Goal: Communication & Community: Ask a question

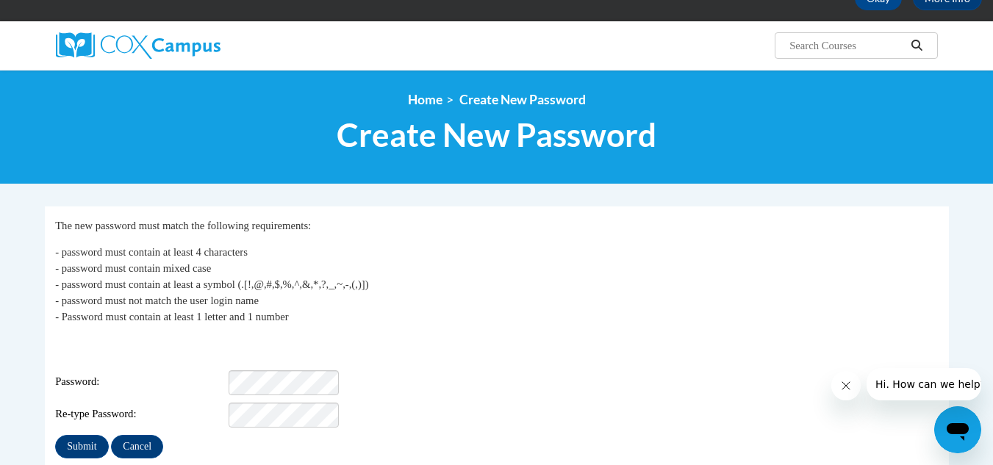
scroll to position [157, 0]
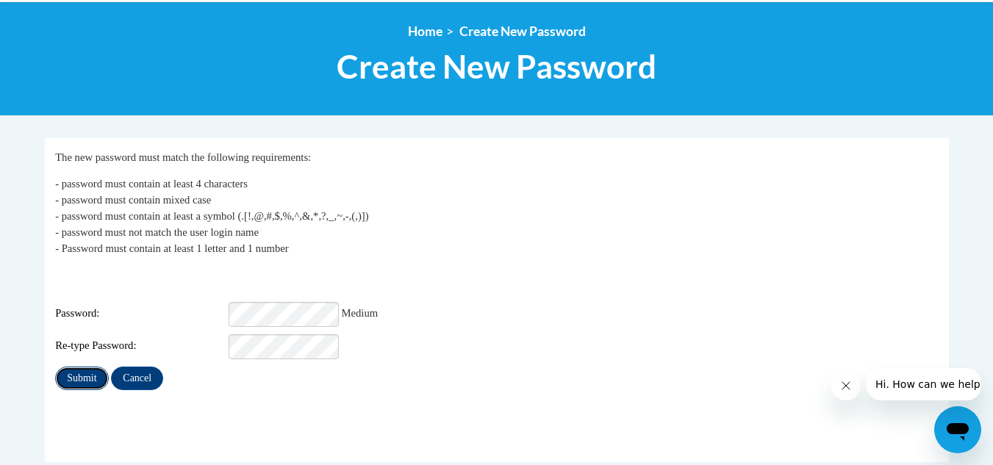
click at [78, 367] on input "Submit" at bounding box center [81, 379] width 53 height 24
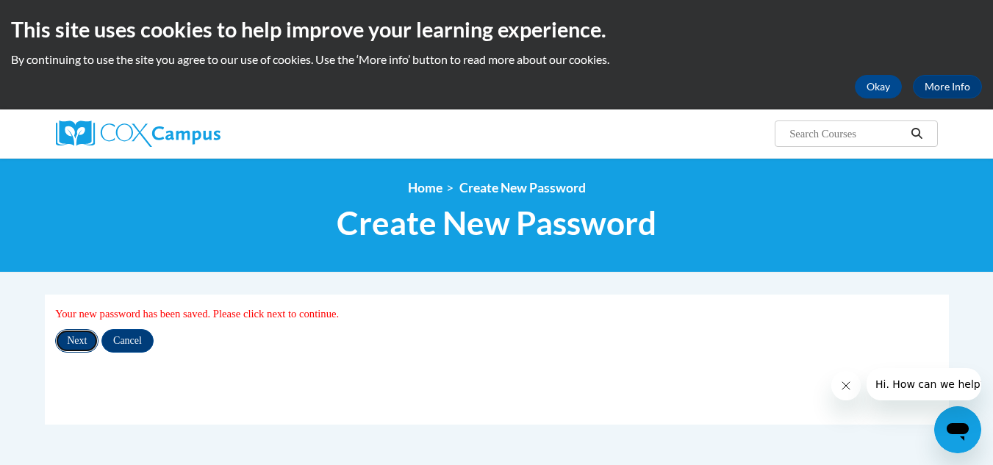
click at [76, 342] on input "Next" at bounding box center [76, 341] width 43 height 24
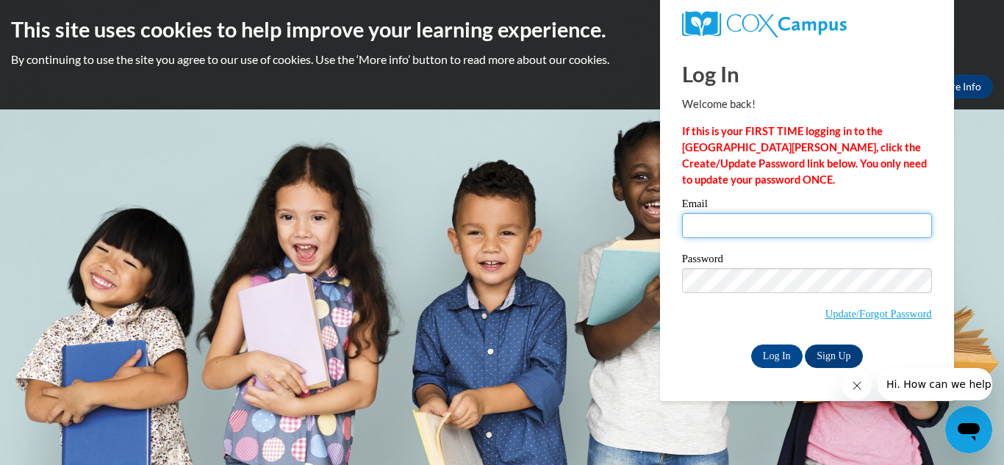
click at [714, 229] on input "Email" at bounding box center [807, 225] width 250 height 25
type input "mulabg7g.g@gmail.com"
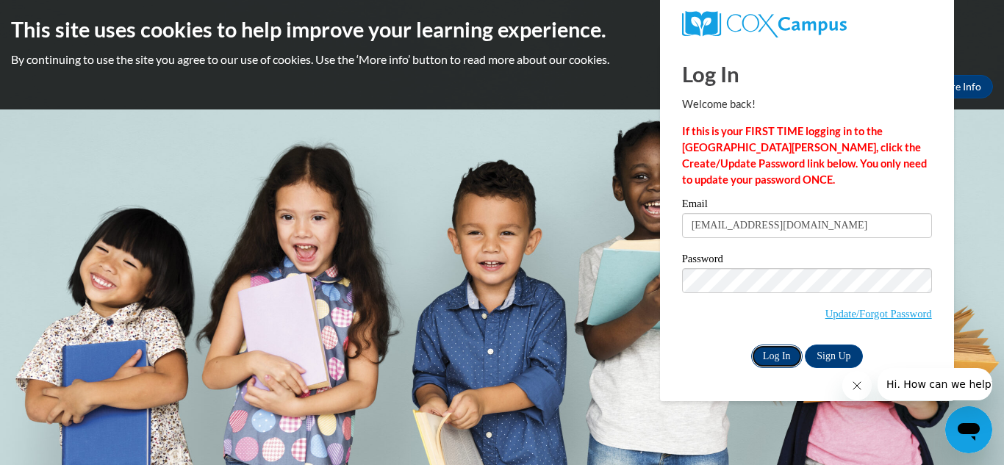
click at [775, 354] on input "Log In" at bounding box center [776, 357] width 51 height 24
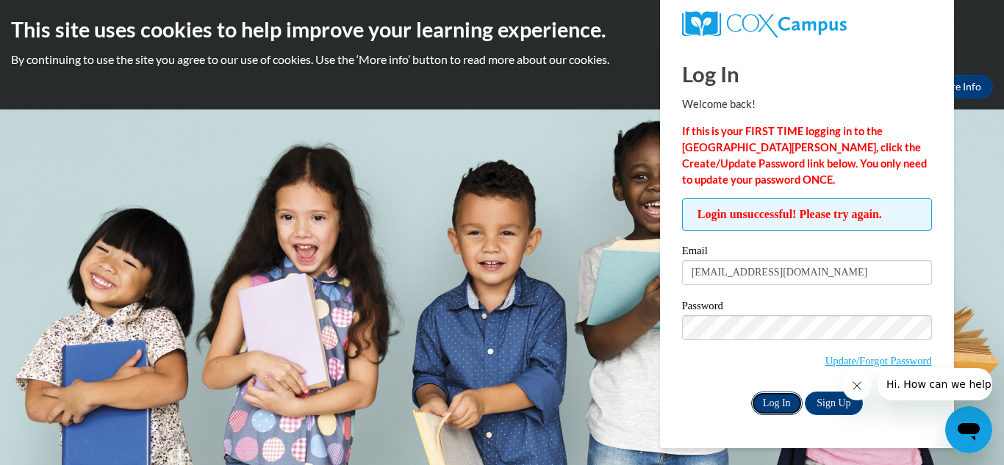
click at [766, 403] on input "Log In" at bounding box center [776, 404] width 51 height 24
click at [766, 400] on input "Log In" at bounding box center [776, 404] width 51 height 24
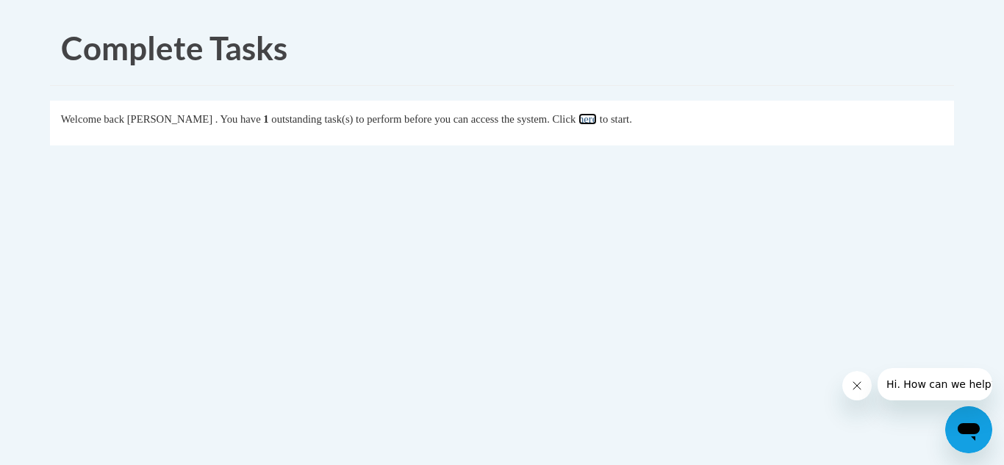
click at [597, 118] on link "here" at bounding box center [587, 119] width 18 height 12
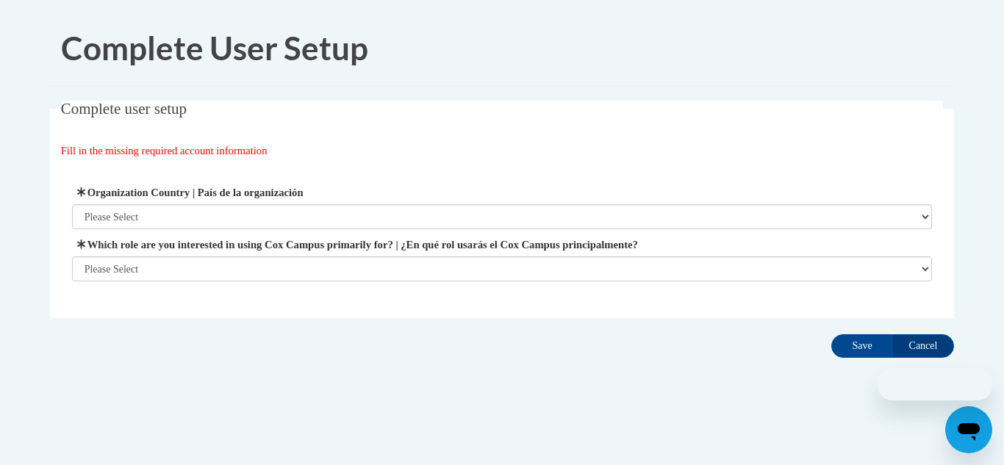
click at [625, 118] on fieldset "Complete user setup Fill in the missing required account information User Profi…" at bounding box center [502, 210] width 904 height 218
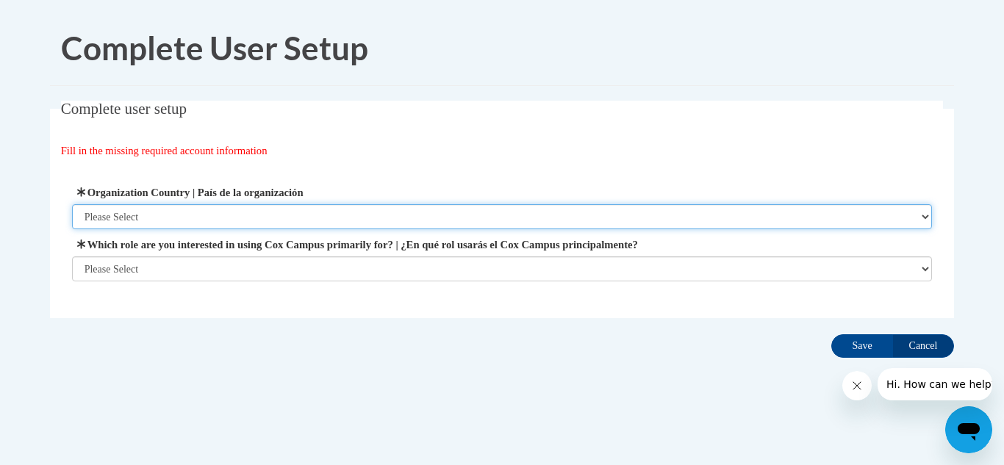
click at [925, 215] on select "Please Select [GEOGRAPHIC_DATA] | [GEOGRAPHIC_DATA] Outside of [GEOGRAPHIC_DATA…" at bounding box center [502, 216] width 861 height 25
select select "ad49bcad-a171-4b2e-b99c-48b446064914"
click at [72, 204] on select "Please Select [GEOGRAPHIC_DATA] | [GEOGRAPHIC_DATA] Outside of [GEOGRAPHIC_DATA…" at bounding box center [502, 216] width 861 height 25
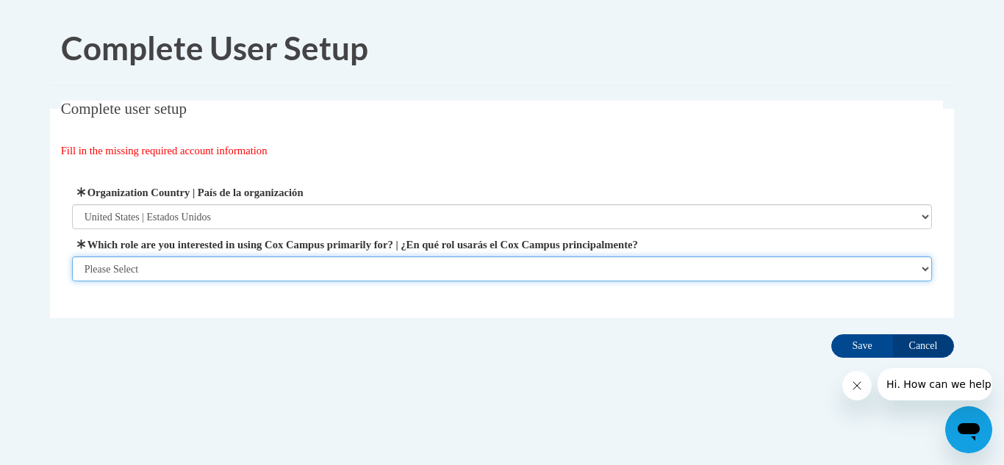
click at [924, 266] on select "Please Select College/University | Colegio/Universidad Community/Nonprofit Part…" at bounding box center [502, 268] width 861 height 25
select select "fbf2d438-af2f-41f8-98f1-81c410e29de3"
click at [72, 281] on select "Please Select College/University | Colegio/Universidad Community/Nonprofit Part…" at bounding box center [502, 268] width 861 height 25
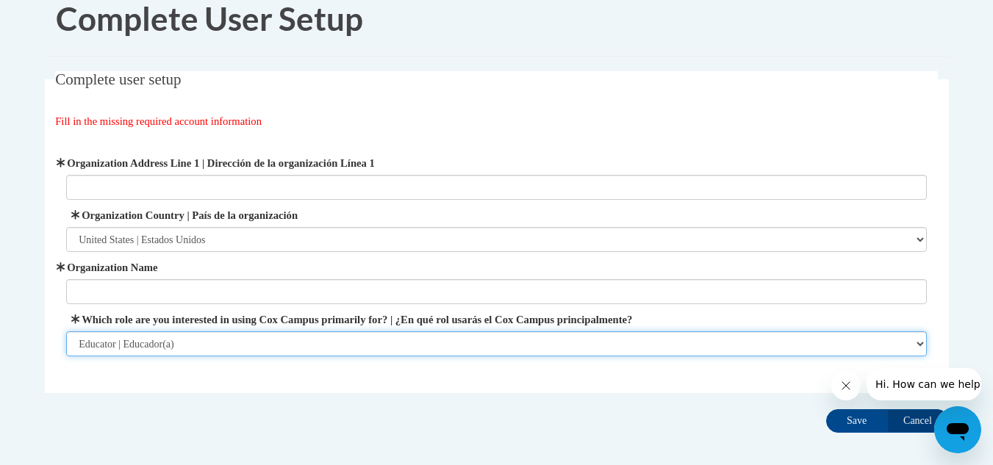
scroll to position [101, 0]
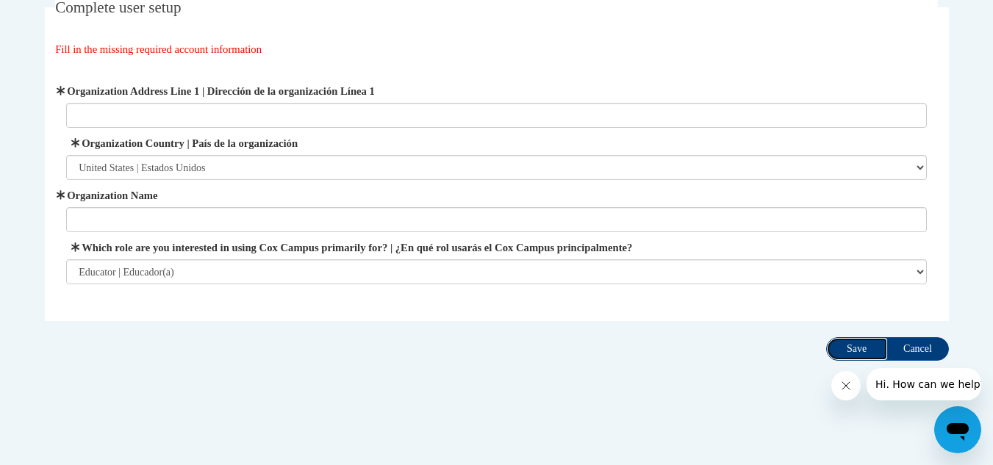
click at [852, 342] on input "Save" at bounding box center [857, 349] width 62 height 24
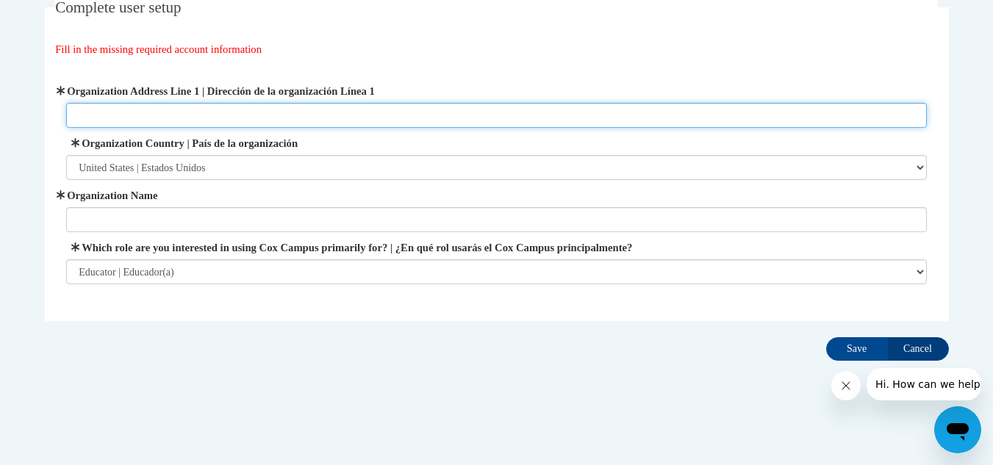
click at [120, 115] on input "Organization Address Line 1 | Dirección de la organización Línea 1" at bounding box center [496, 115] width 861 height 25
type input "6574 Ashlar ave"
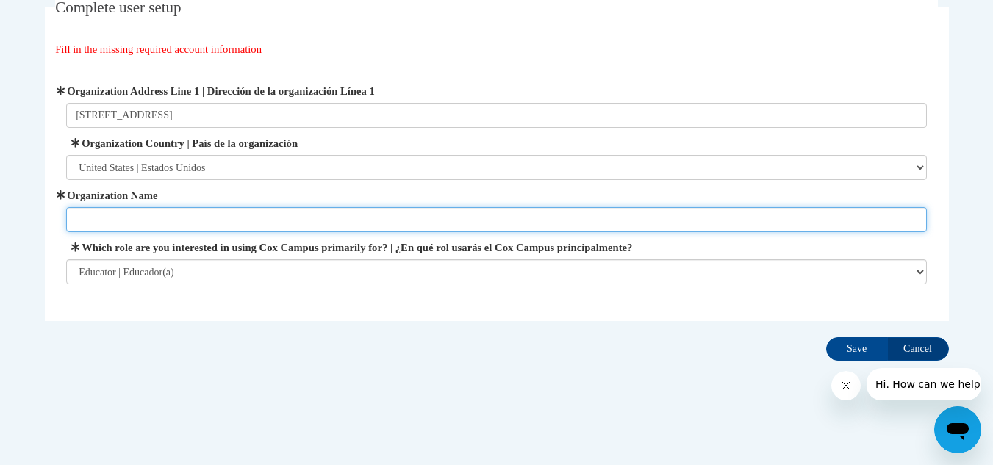
type input "Alva little angels daycare"
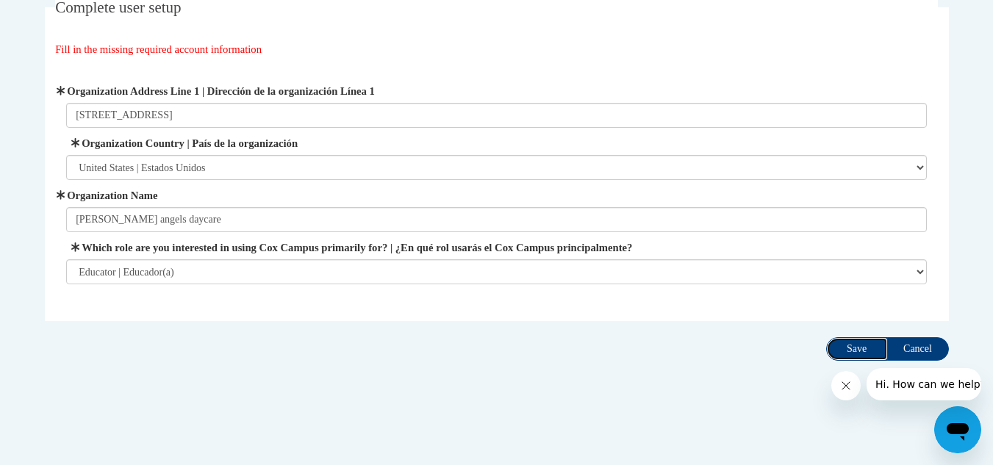
click at [852, 352] on input "Save" at bounding box center [857, 349] width 62 height 24
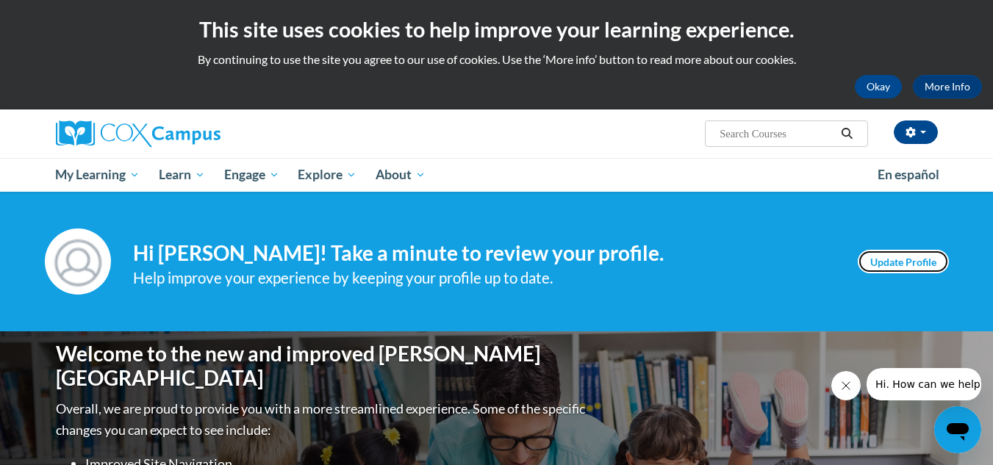
click at [905, 262] on link "Update Profile" at bounding box center [903, 262] width 91 height 24
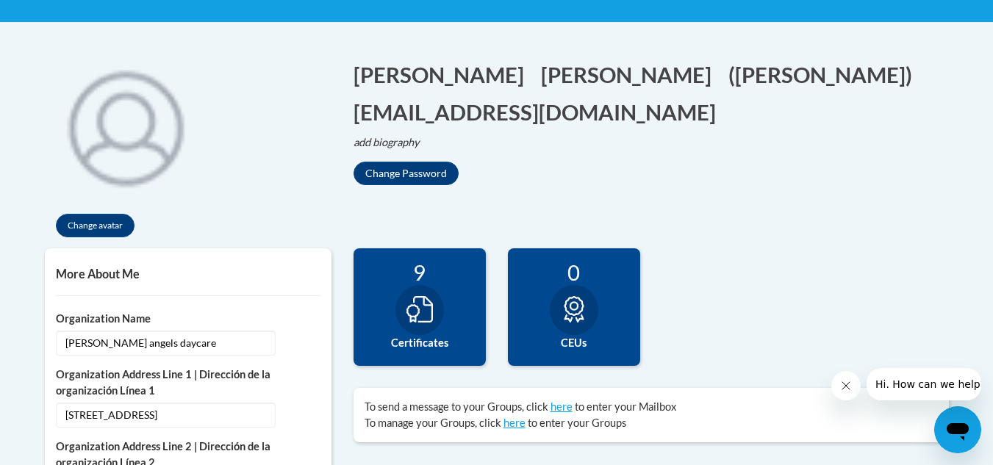
scroll to position [333, 0]
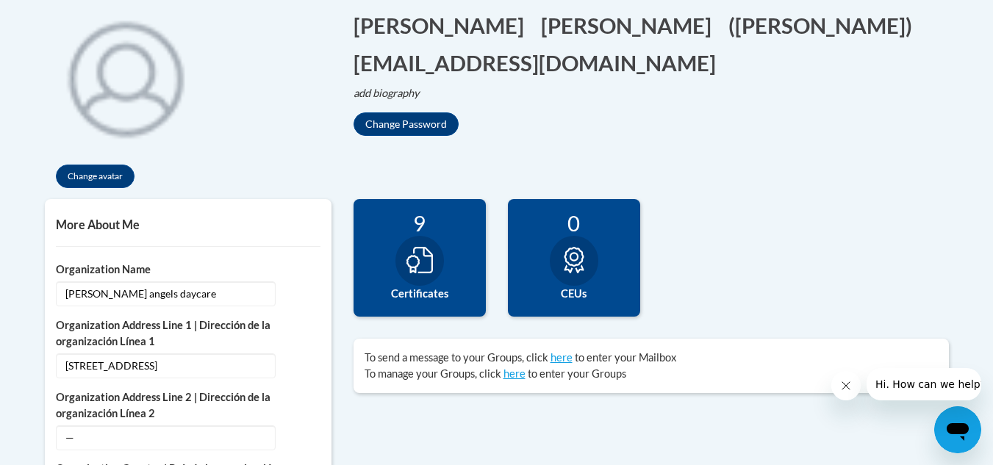
click at [432, 264] on icon at bounding box center [419, 260] width 26 height 26
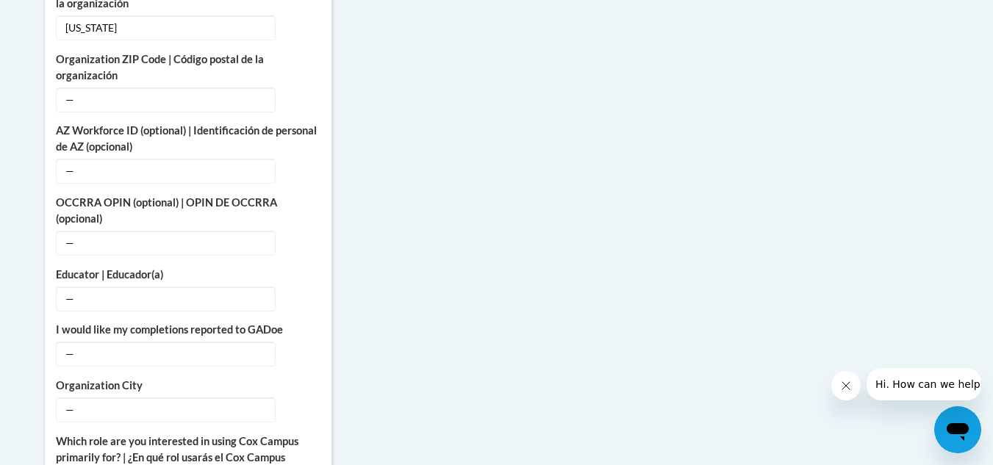
scroll to position [924, 0]
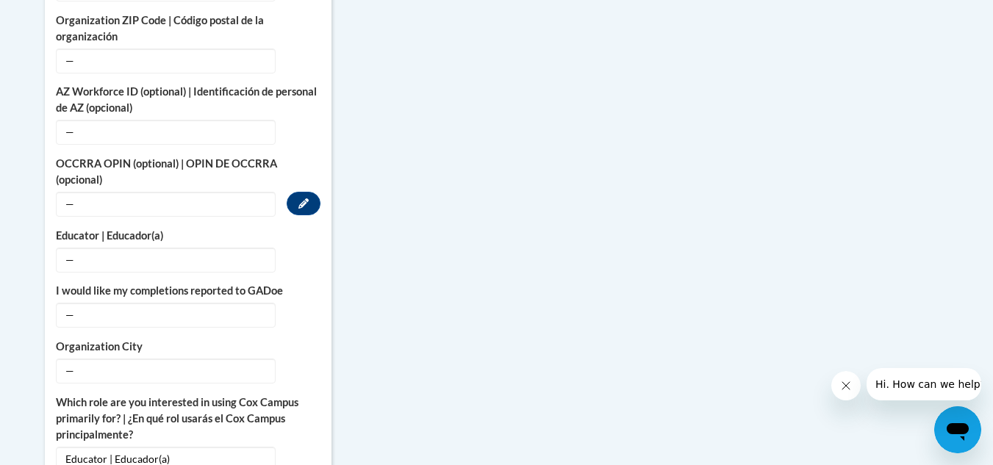
click at [96, 196] on span "—" at bounding box center [166, 204] width 220 height 25
click at [81, 192] on span "—" at bounding box center [166, 204] width 220 height 25
click at [299, 198] on icon "Custom profile fields" at bounding box center [303, 203] width 10 height 10
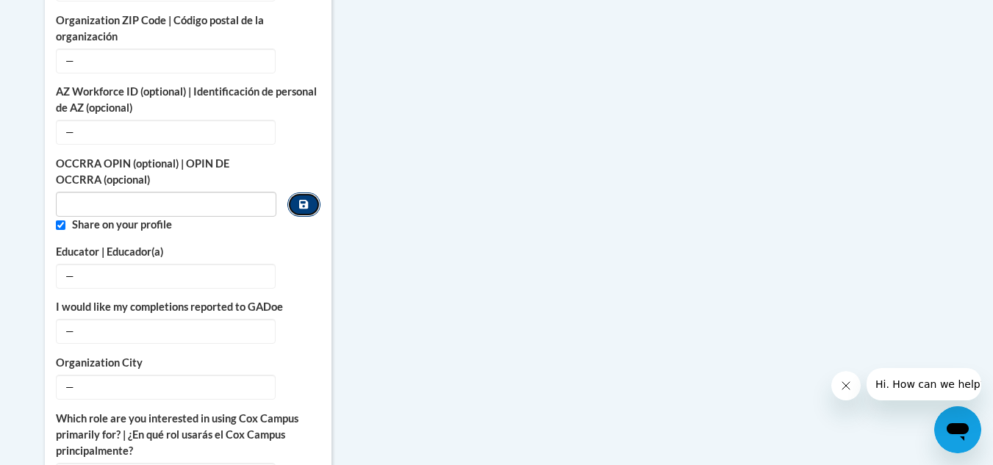
click at [299, 195] on button "Custom profile fields" at bounding box center [303, 205] width 32 height 24
drag, startPoint x: 112, startPoint y: 260, endPoint x: 303, endPoint y: 263, distance: 191.1
click at [303, 264] on div "— Edit" at bounding box center [188, 276] width 265 height 25
click at [303, 270] on icon "Custom profile fields" at bounding box center [303, 275] width 10 height 10
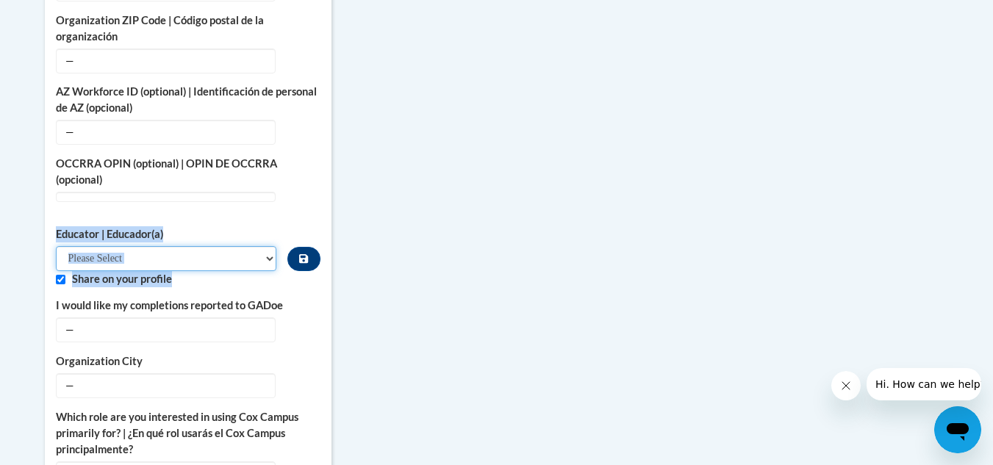
click at [267, 246] on select "Please Select Early Learning/Daycare Teacher/Family Home Care Provider | Maestr…" at bounding box center [166, 258] width 221 height 25
select select "5e2af403-4f2c-4e49-a02f-103e55d7b75b"
click at [56, 246] on select "Please Select Early Learning/Daycare Teacher/Family Home Care Provider | Maestr…" at bounding box center [166, 258] width 221 height 25
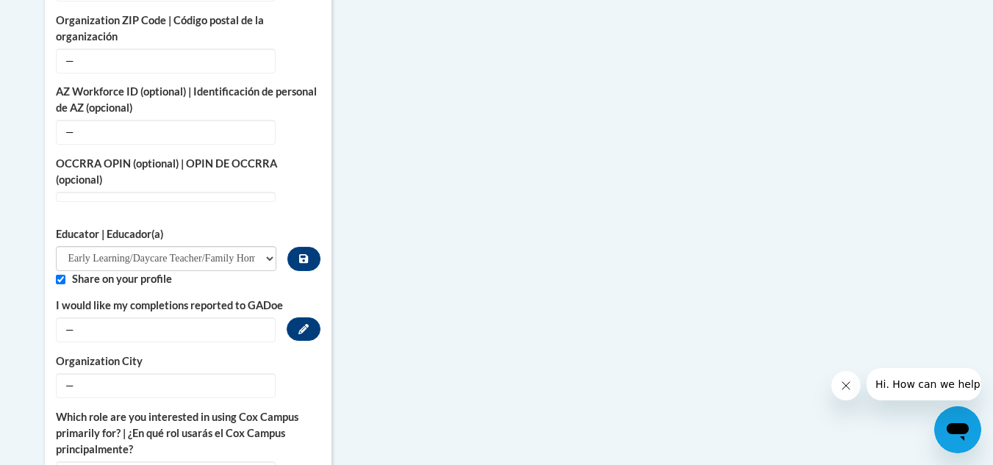
click at [294, 298] on label "I would like my completions reported to GADoe" at bounding box center [188, 306] width 265 height 16
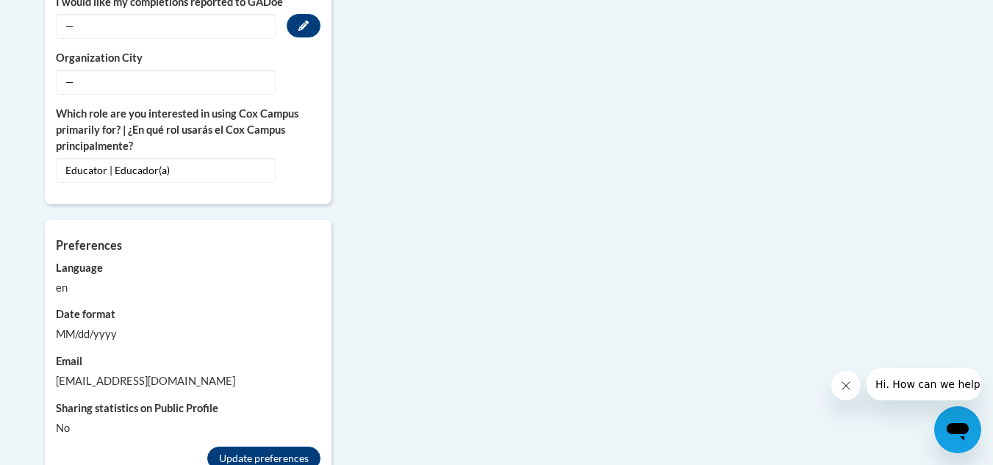
scroll to position [1276, 0]
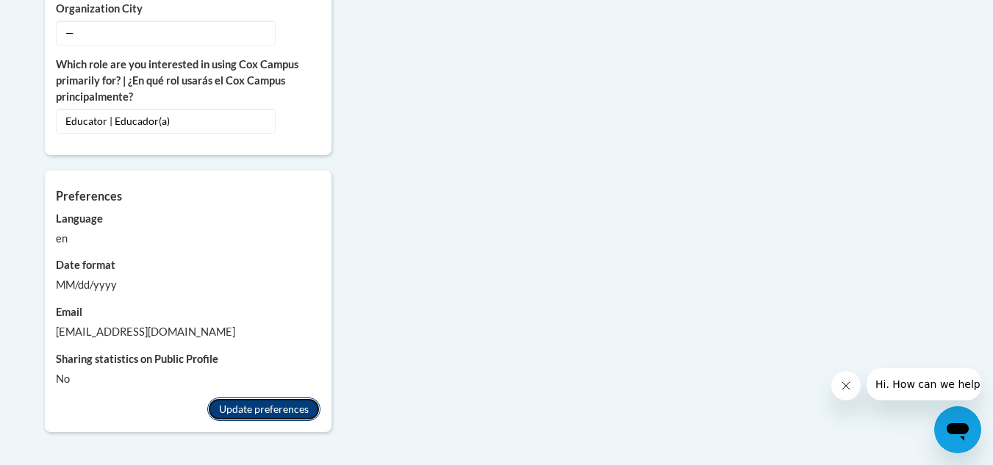
click at [251, 398] on button "Update preferences" at bounding box center [263, 410] width 113 height 24
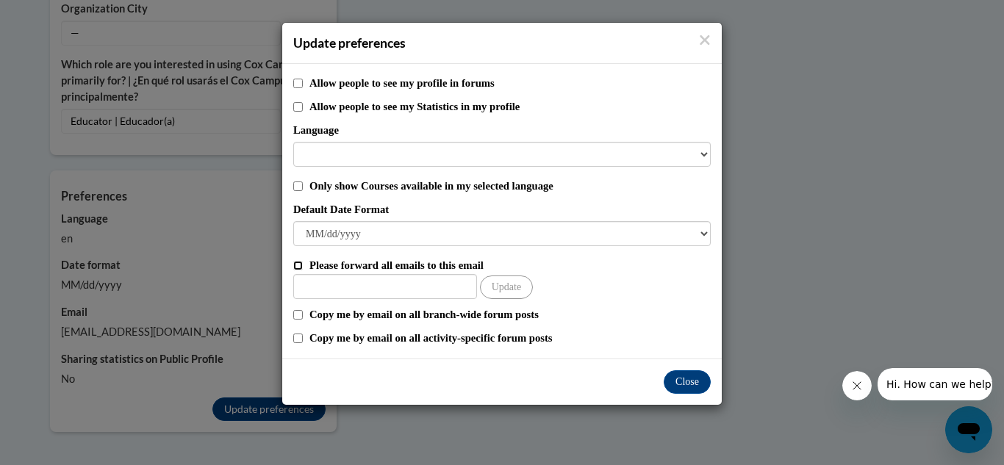
click at [301, 265] on input "Please forward all emails to this email" at bounding box center [298, 266] width 10 height 10
checkbox input "true"
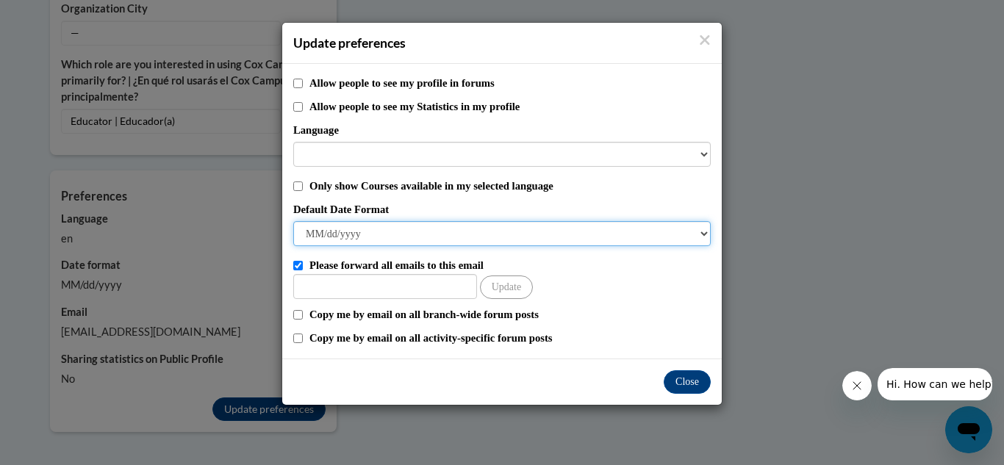
click at [708, 233] on select "M/d/yyyy M/d/yy MM/dd/yy MM/dd/yyyy yy/MM/dd yyyy-MM-dd dd-MMM-yyyy dd/MM/yyyy …" at bounding box center [501, 233] width 417 height 25
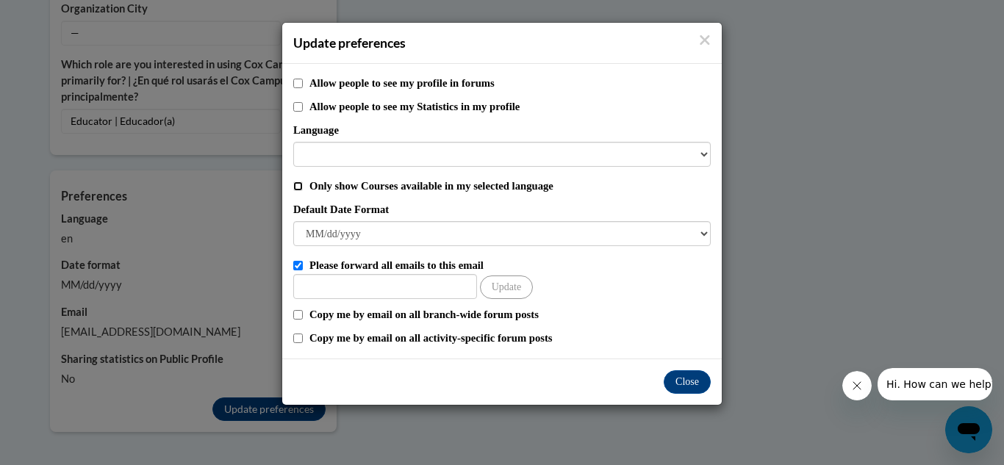
click at [298, 187] on input "Only show Courses available in my selected language" at bounding box center [298, 187] width 10 height 10
checkbox input "true"
click at [348, 285] on input "Other Email" at bounding box center [385, 286] width 184 height 25
click at [603, 248] on div "Allow people to see my profile in forums Allow people to see my Statistics in m…" at bounding box center [501, 211] width 439 height 295
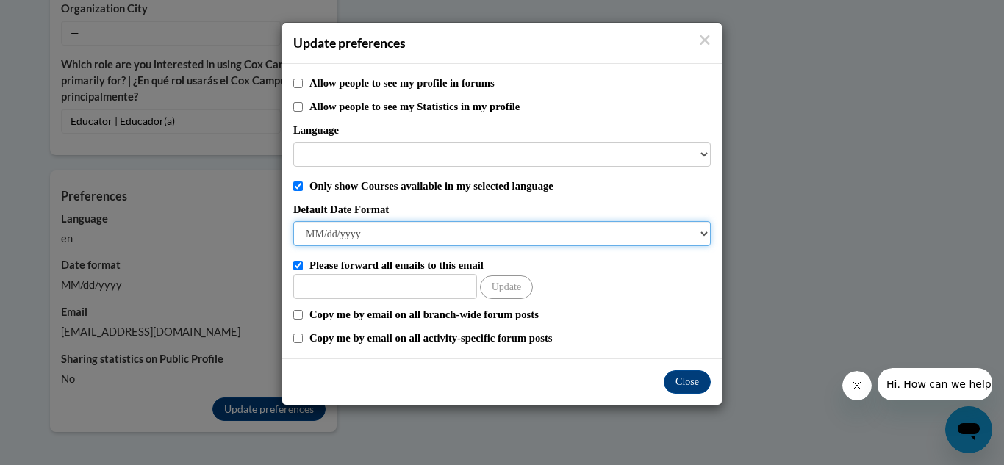
click at [704, 231] on select "M/d/yyyy M/d/yy MM/dd/yy MM/dd/yyyy yy/MM/dd yyyy-MM-dd dd-MMM-yyyy dd/MM/yyyy …" at bounding box center [501, 233] width 417 height 25
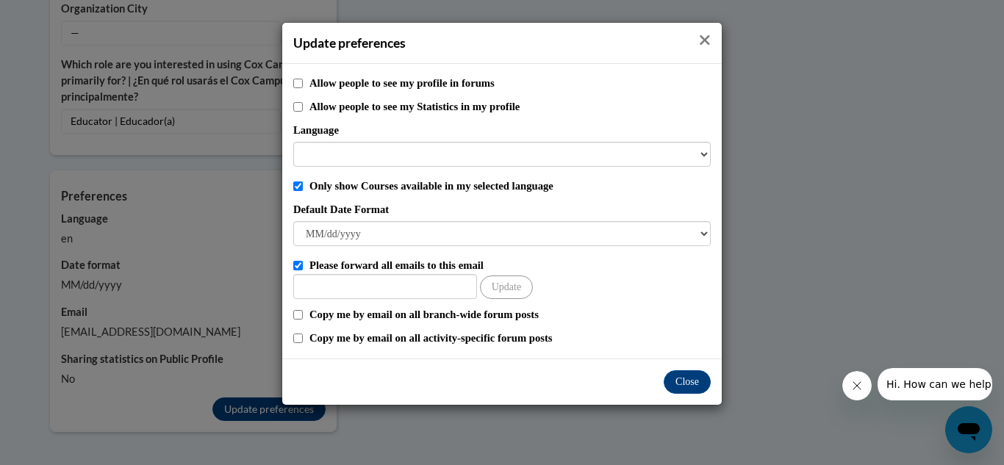
click at [702, 38] on icon "Close" at bounding box center [705, 40] width 10 height 10
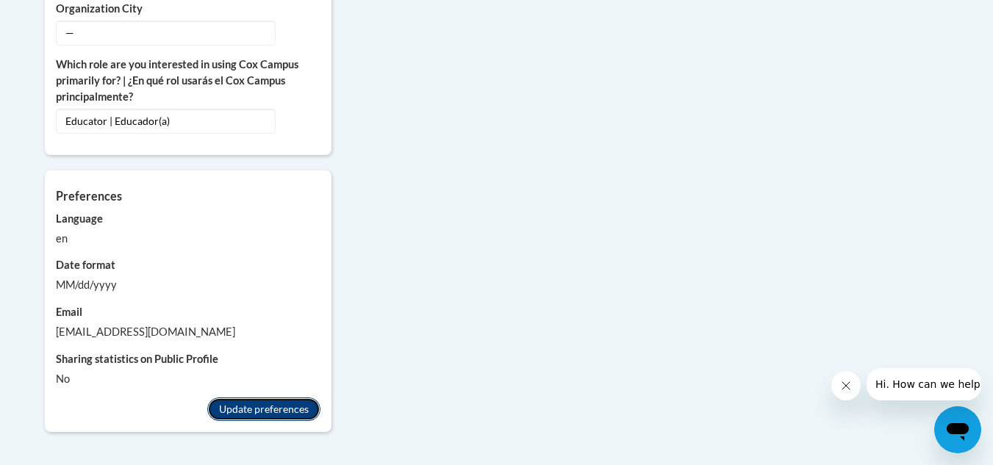
click at [237, 398] on button "Update preferences" at bounding box center [263, 410] width 113 height 24
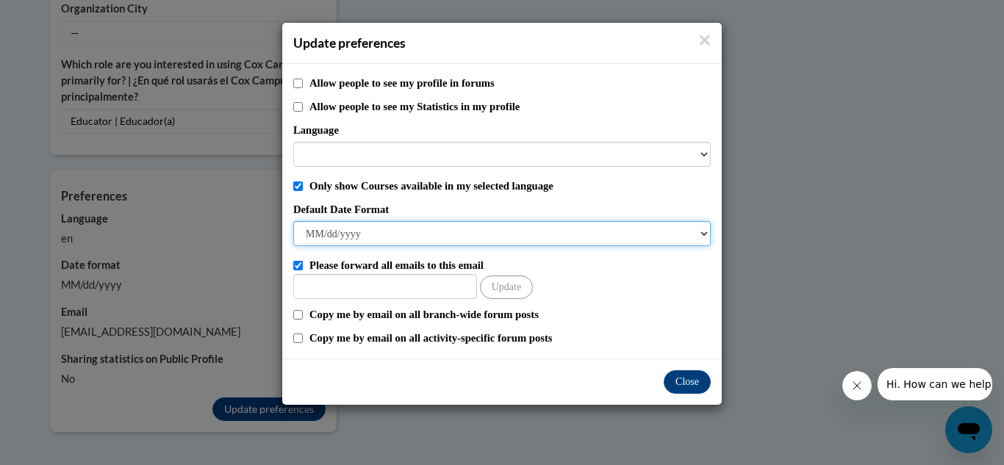
click at [703, 230] on select "M/d/yyyy M/d/yy MM/dd/yy MM/dd/yyyy yy/MM/dd yyyy-MM-dd dd-MMM-yyyy dd/MM/yyyy …" at bounding box center [501, 233] width 417 height 25
click at [322, 238] on select "M/d/yyyy M/d/yy MM/dd/yy MM/dd/yyyy yy/MM/dd yyyy-MM-dd dd-MMM-yyyy dd/MM/yyyy …" at bounding box center [501, 233] width 417 height 25
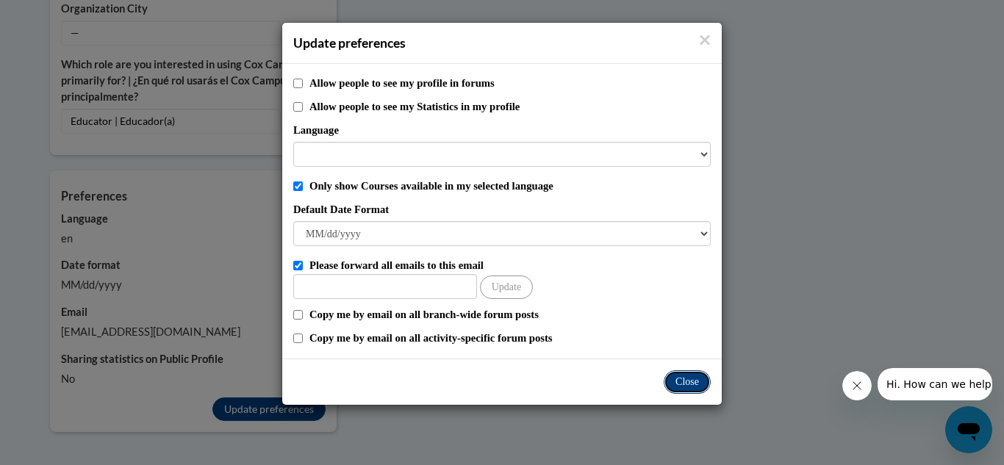
click at [703, 384] on button "Close" at bounding box center [687, 382] width 47 height 24
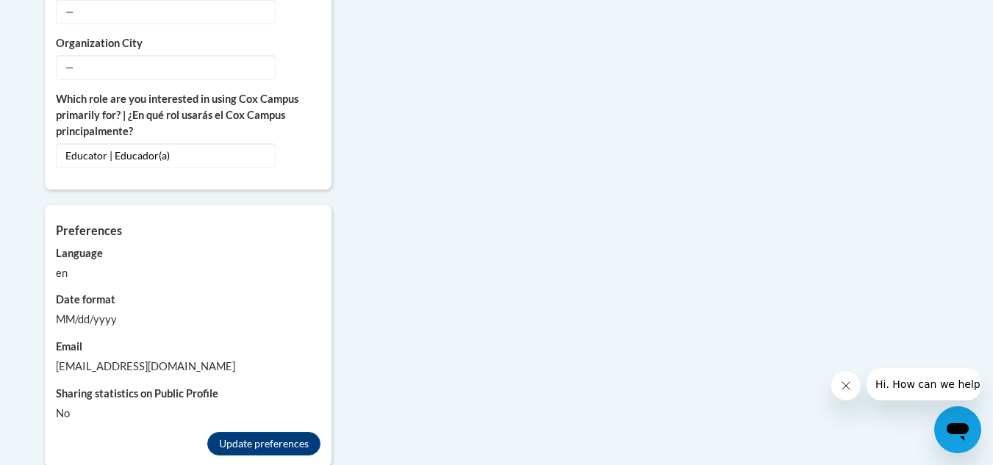
scroll to position [1301, 0]
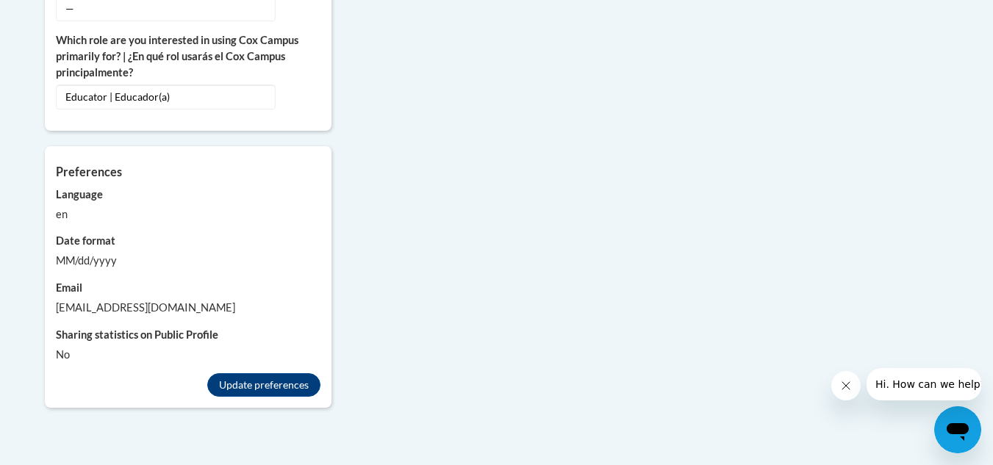
click at [71, 253] on div "MM/dd/yyyy" at bounding box center [188, 261] width 265 height 16
click at [72, 253] on div "MM/dd/yyyy" at bounding box center [188, 261] width 265 height 16
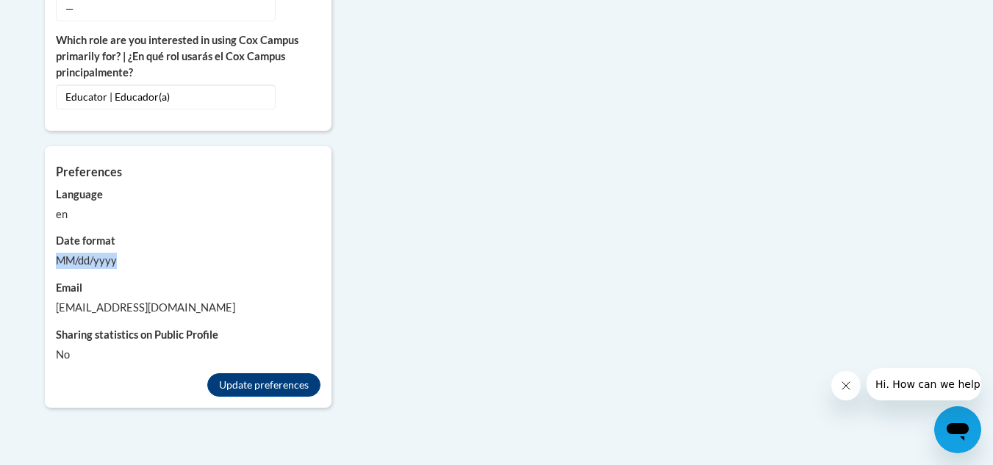
click at [72, 253] on div "MM/dd/yyyy" at bounding box center [188, 261] width 265 height 16
click at [214, 253] on div "MM/dd/yyyy" at bounding box center [188, 261] width 265 height 16
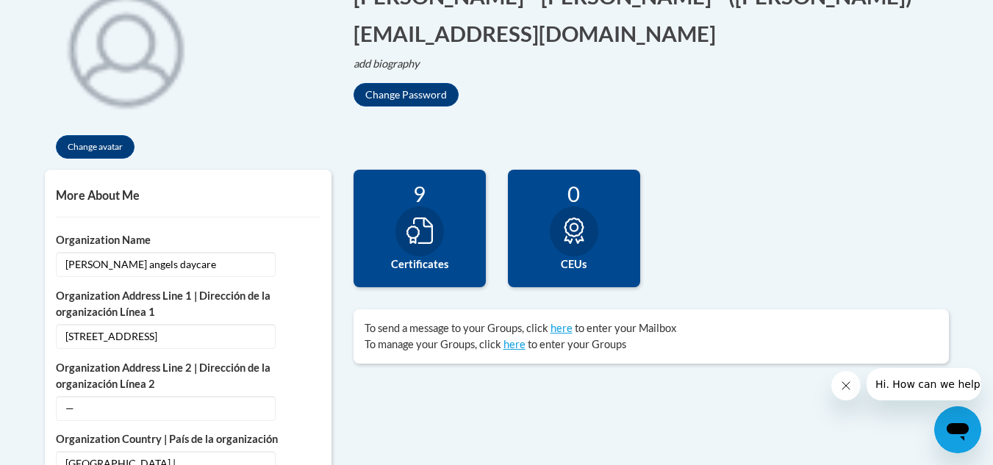
scroll to position [0, 0]
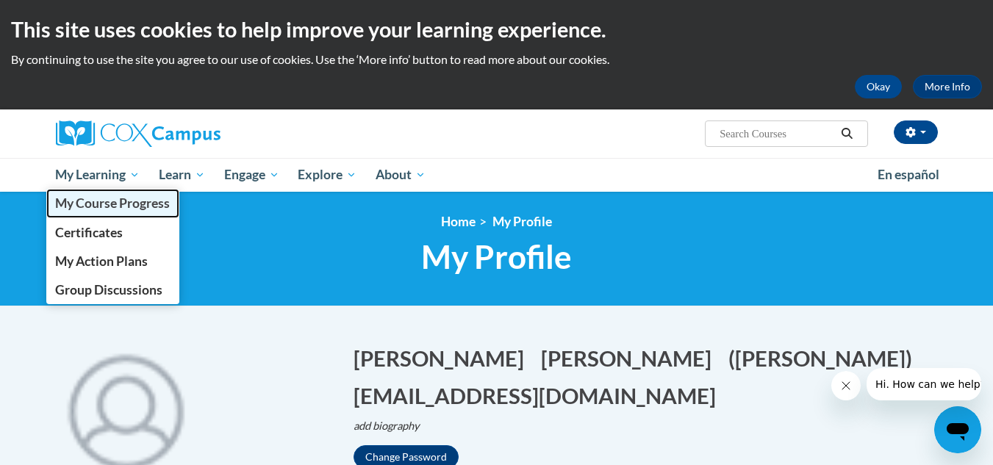
click at [121, 202] on span "My Course Progress" at bounding box center [112, 202] width 115 height 15
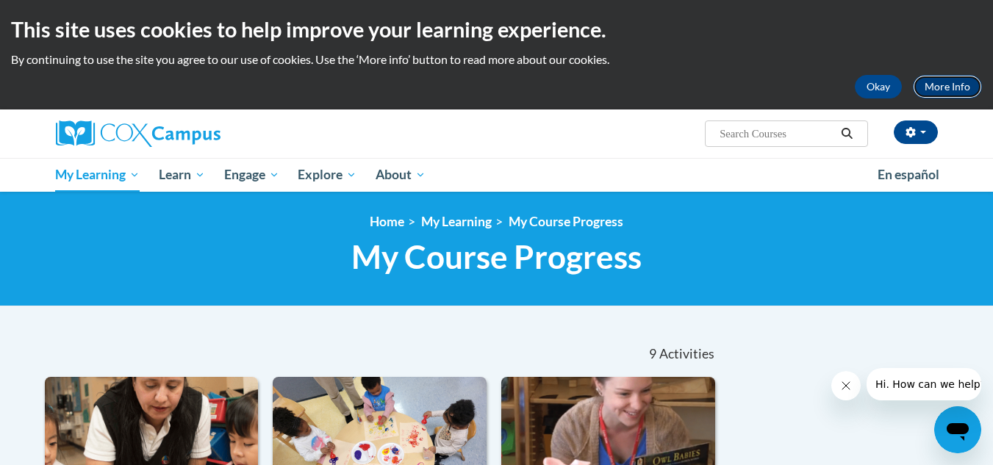
click at [953, 87] on link "More Info" at bounding box center [947, 87] width 69 height 24
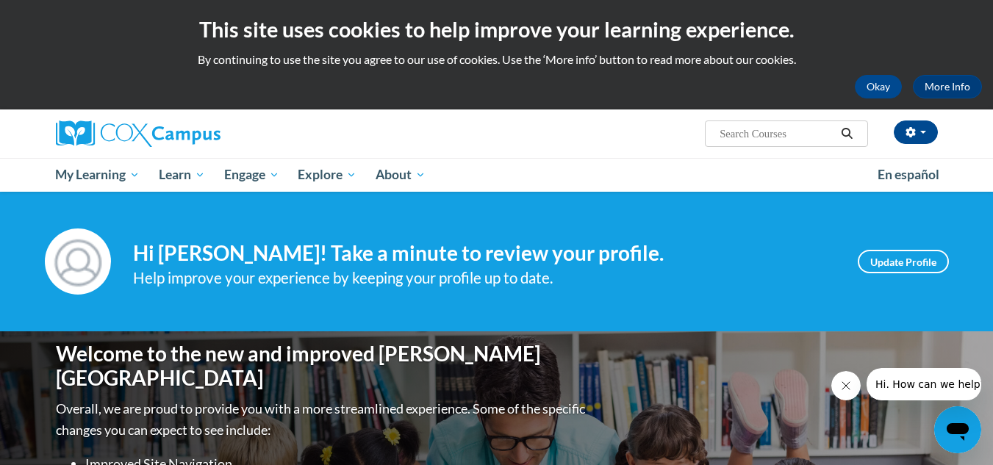
click at [755, 129] on input "Search..." at bounding box center [777, 134] width 118 height 18
type input "more course"
click at [847, 130] on icon "Search" at bounding box center [846, 133] width 13 height 11
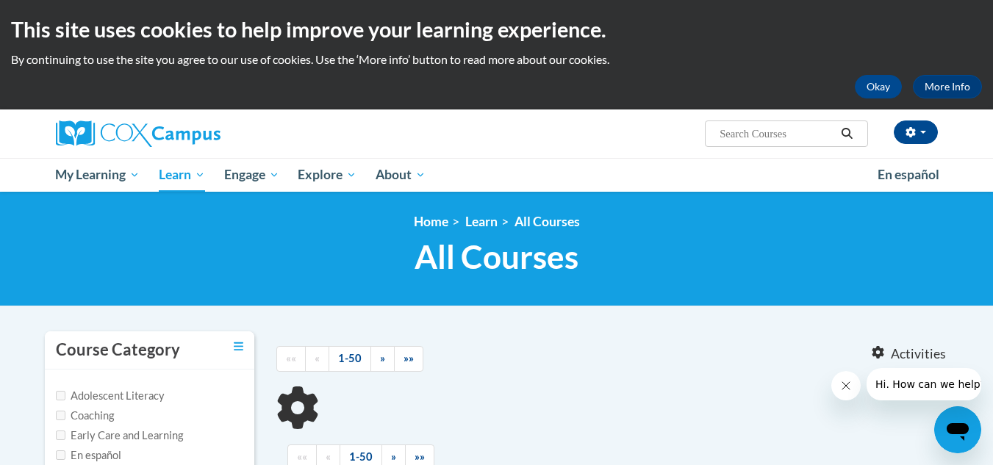
type input "more course"
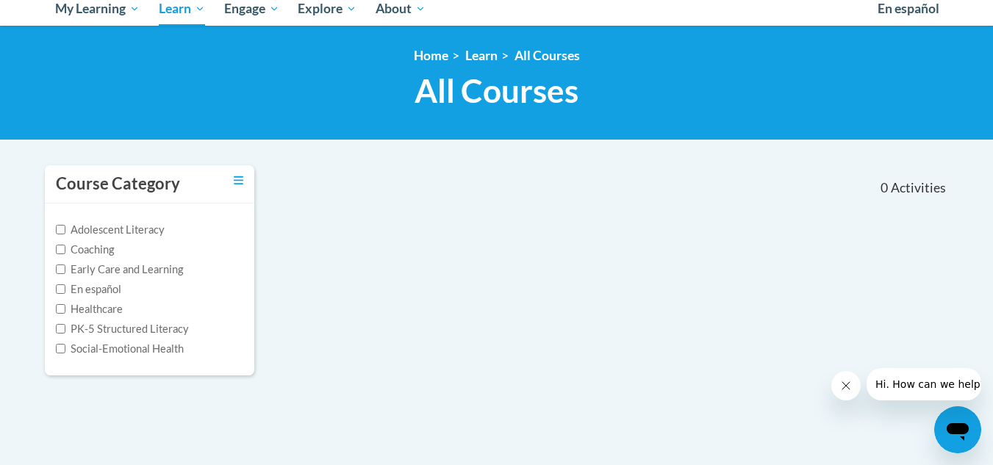
scroll to position [206, 0]
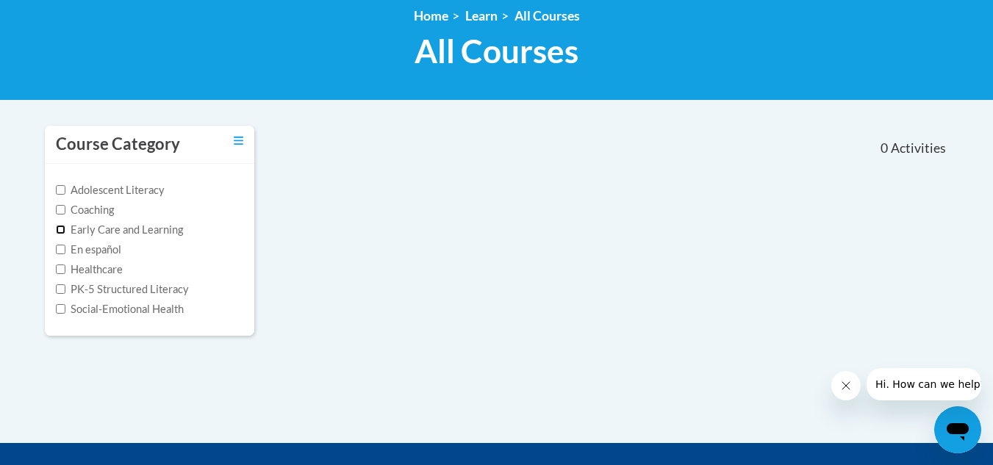
click at [59, 232] on input "Early Care and Learning" at bounding box center [61, 230] width 10 height 10
checkbox input "true"
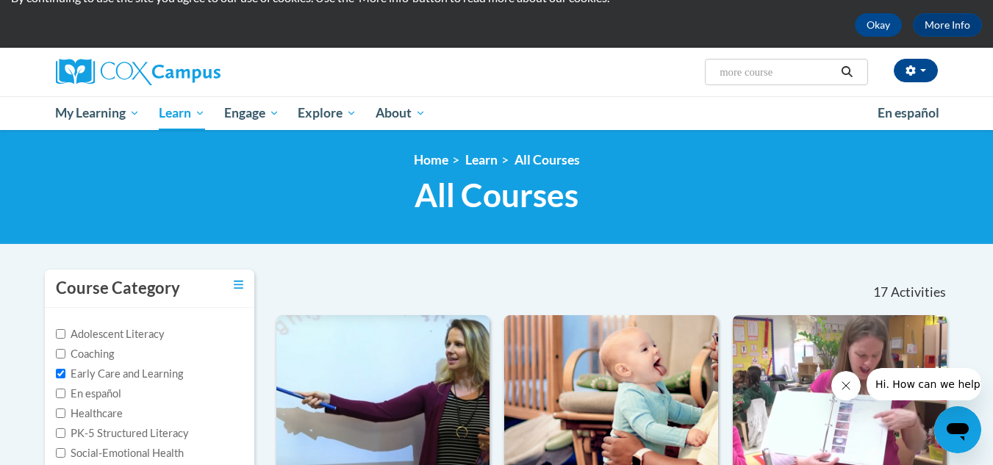
scroll to position [0, 0]
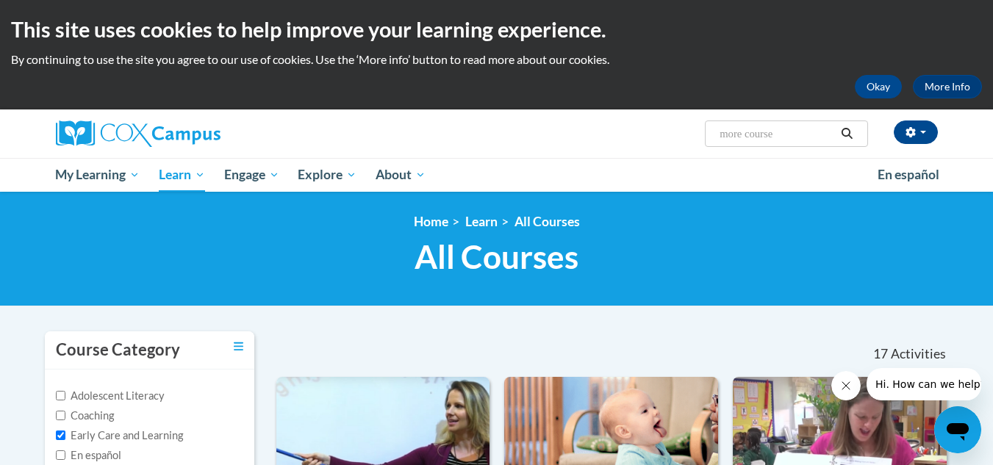
click at [923, 392] on button "Hi. How can we help?" at bounding box center [930, 384] width 128 height 32
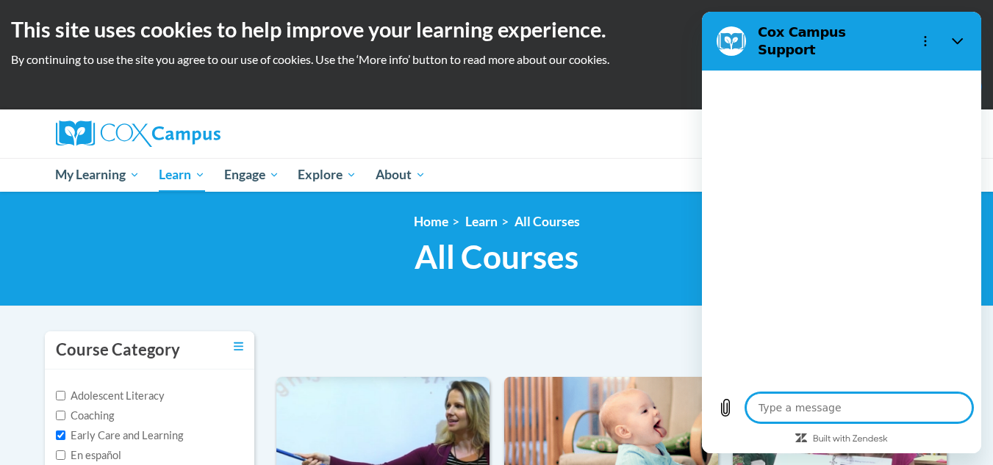
type textarea "x"
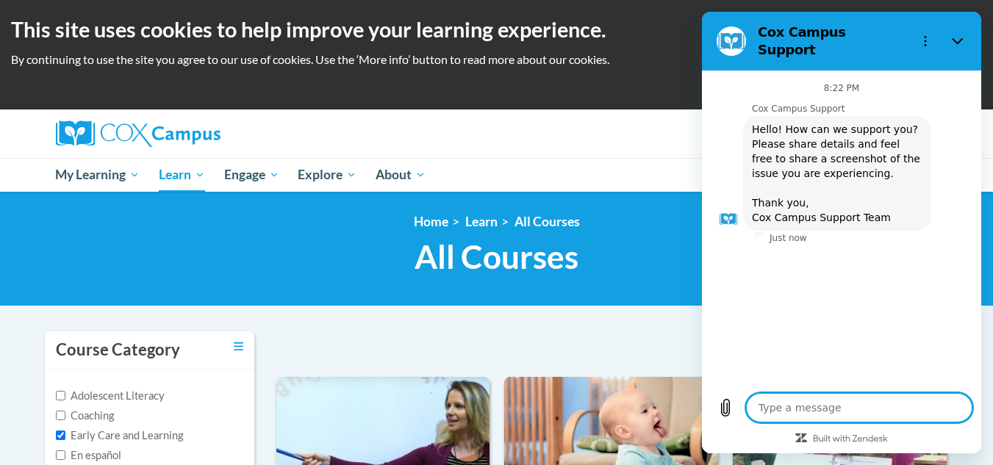
click at [847, 412] on textarea at bounding box center [859, 407] width 226 height 29
type textarea "d"
type textarea "x"
type textarea "do"
type textarea "x"
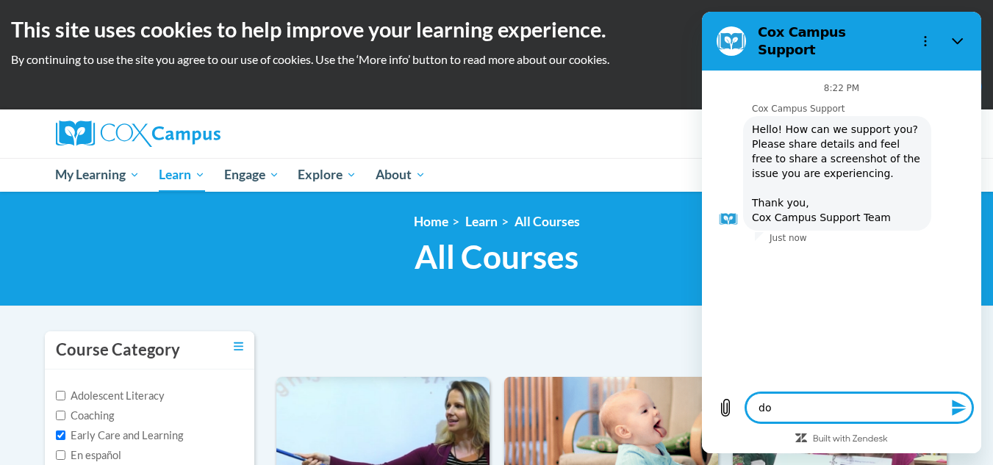
type textarea "do"
type textarea "x"
type textarea "do y"
type textarea "x"
type textarea "do yo"
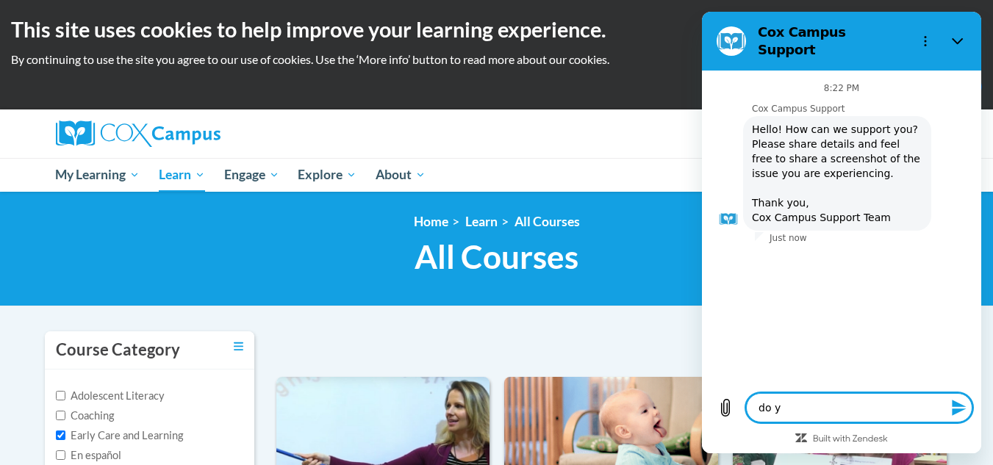
type textarea "x"
type textarea "do you"
type textarea "x"
type textarea "do you"
type textarea "x"
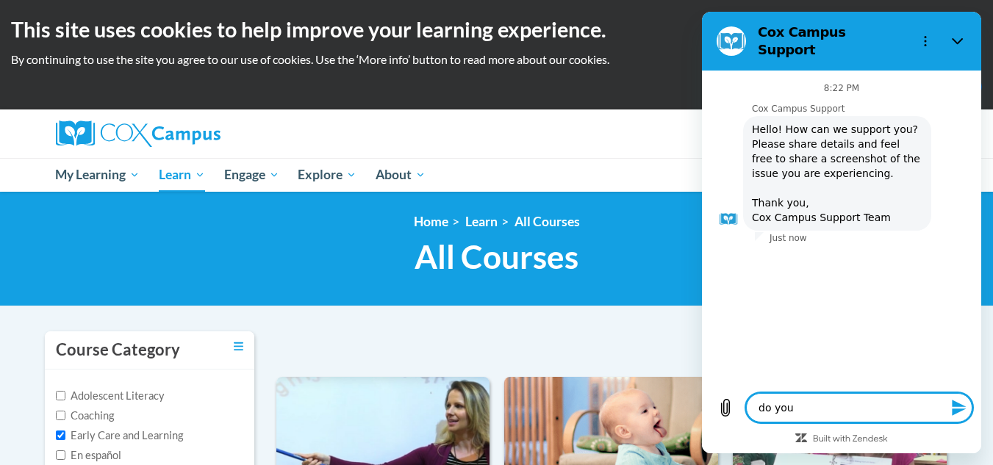
type textarea "do you h"
type textarea "x"
type textarea "do you ha"
type textarea "x"
type textarea "do you hav"
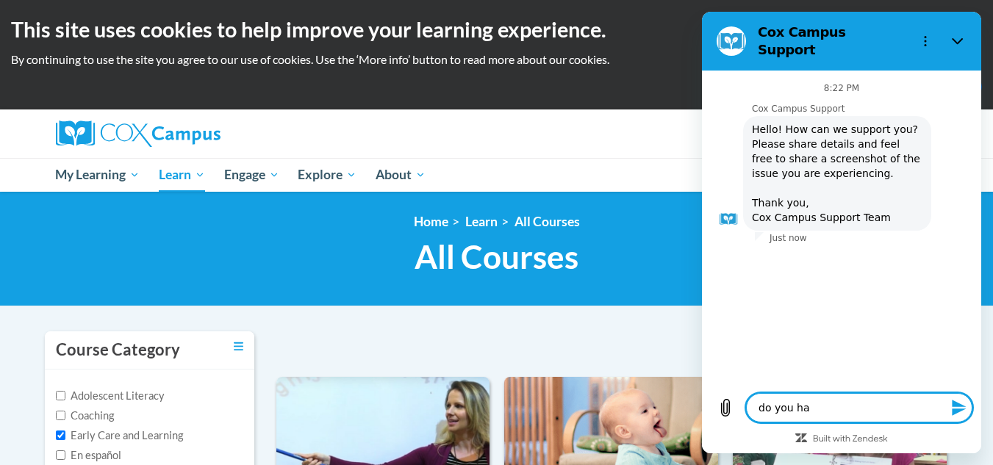
type textarea "x"
type textarea "do you have"
type textarea "x"
type textarea "do you have"
type textarea "x"
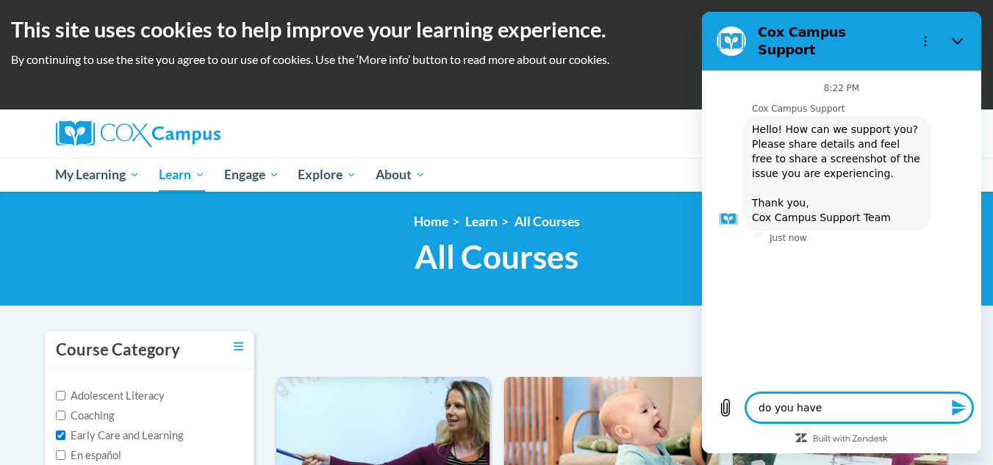
type textarea "do you have m"
type textarea "x"
type textarea "do you have mo"
type textarea "x"
type textarea "do you have mor"
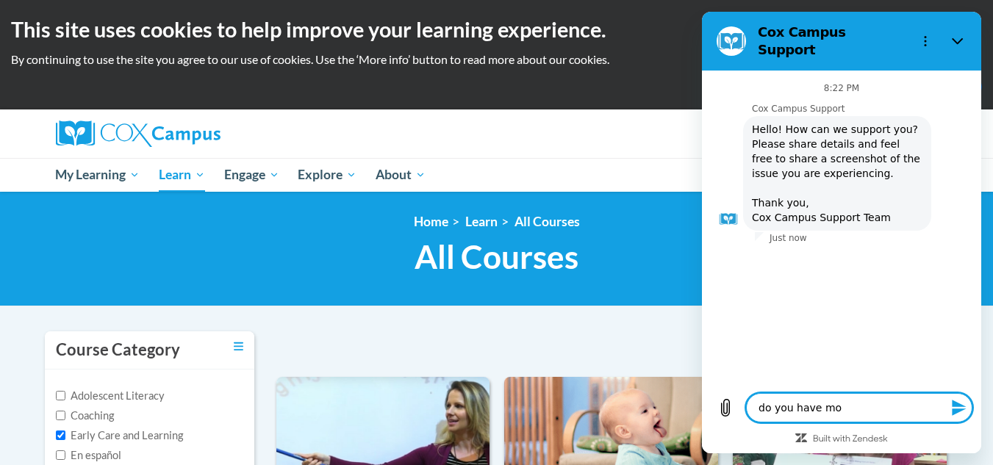
type textarea "x"
type textarea "do you have more"
type textarea "x"
type textarea "do you have more"
type textarea "x"
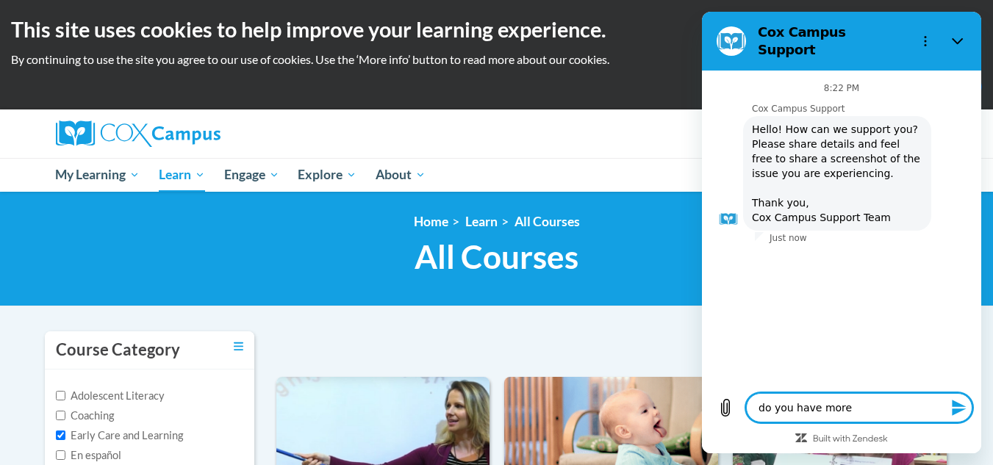
type textarea "do you have more c"
type textarea "x"
type textarea "do you have more cl"
type textarea "x"
type textarea "do you have more cla"
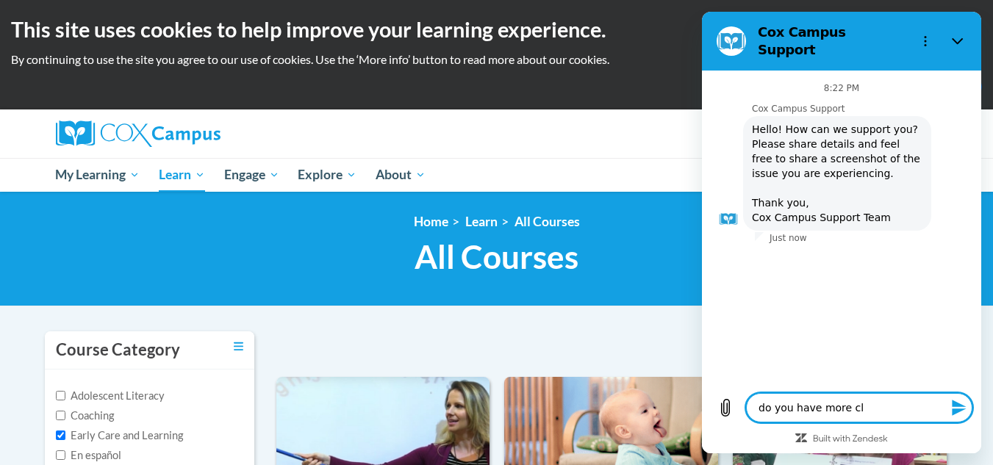
type textarea "x"
type textarea "do you have more clas"
type textarea "x"
type textarea "do you have more class"
type textarea "x"
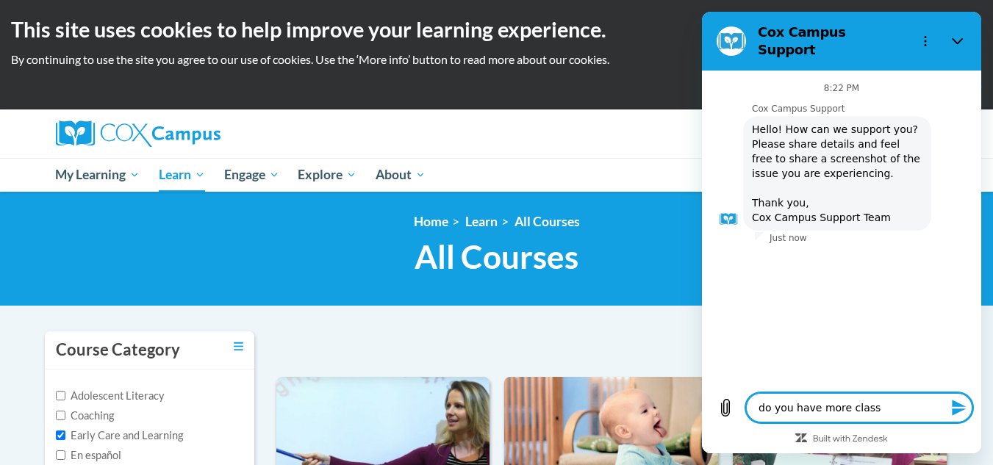
type textarea "do you have more classe"
type textarea "x"
type textarea "do you have more classes"
type textarea "x"
type textarea "do you have more classes"
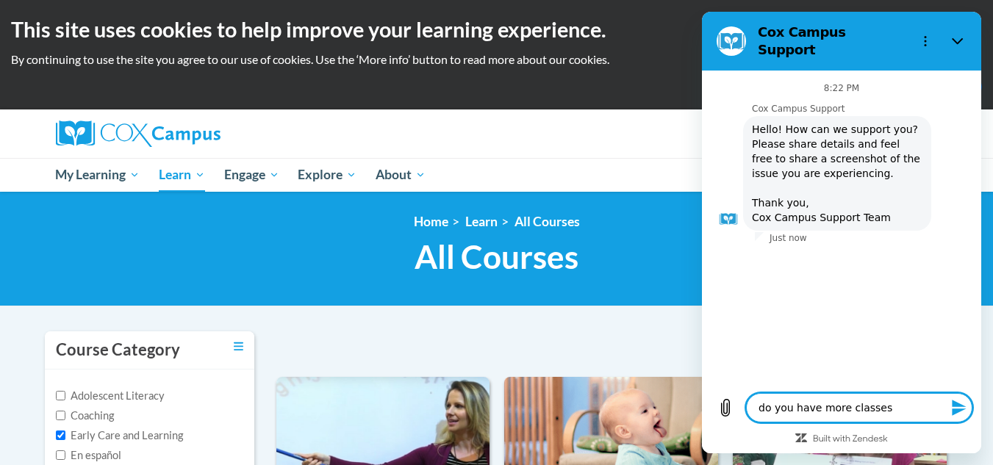
type textarea "x"
type textarea "do you have more classes i"
type textarea "x"
type textarea "do you have more classes i"
type textarea "x"
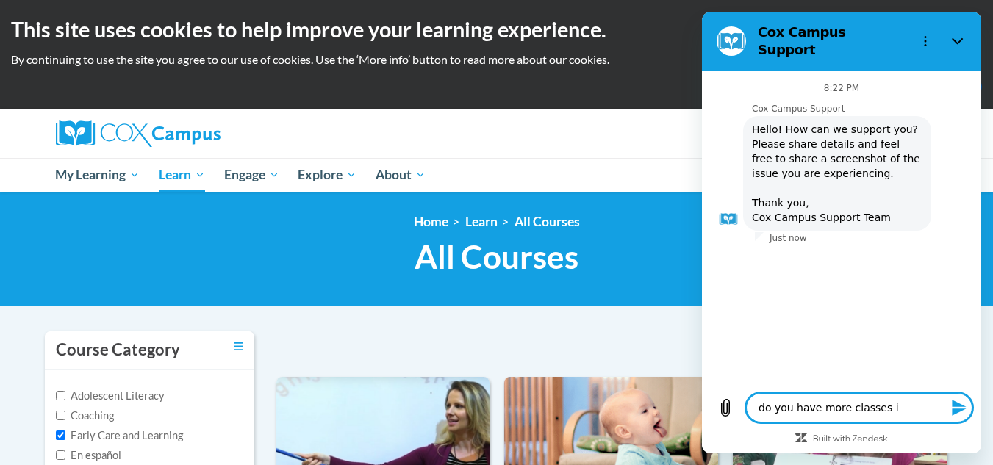
type textarea "do you have more classes i t"
type textarea "x"
type textarea "do you have more classes i to"
type textarea "x"
type textarea "do you have more classes i too"
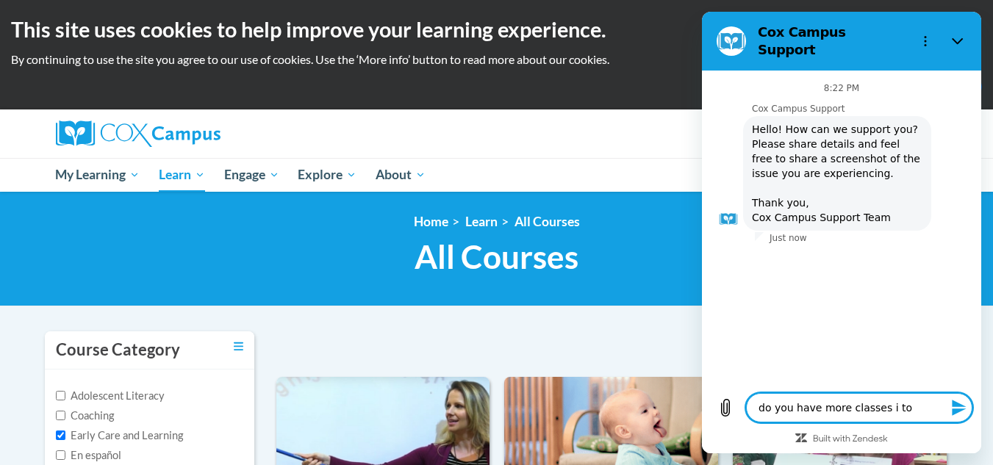
type textarea "x"
type textarea "do you have more classes i took"
type textarea "x"
type textarea "do you have more classes i took"
type textarea "x"
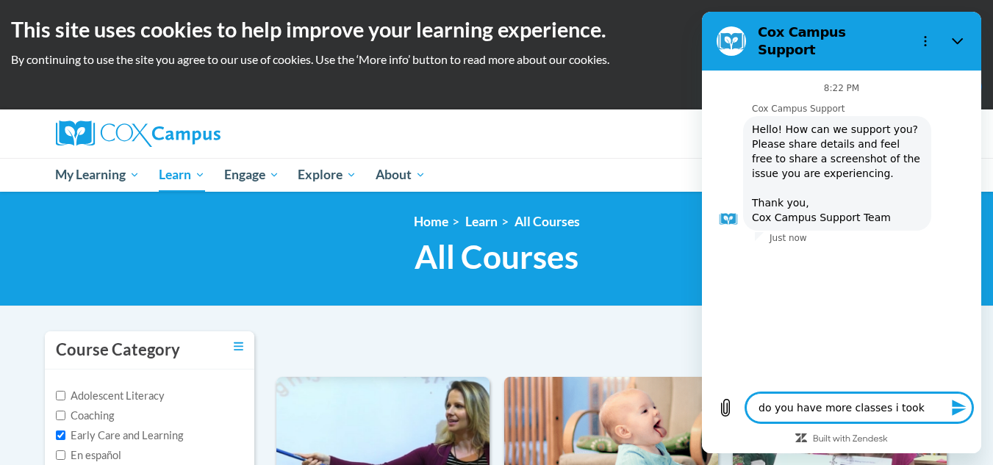
type textarea "do you have more classes i took m"
type textarea "x"
type textarea "do you have more classes i took mo"
type textarea "x"
type textarea "do you have more classes i took mos"
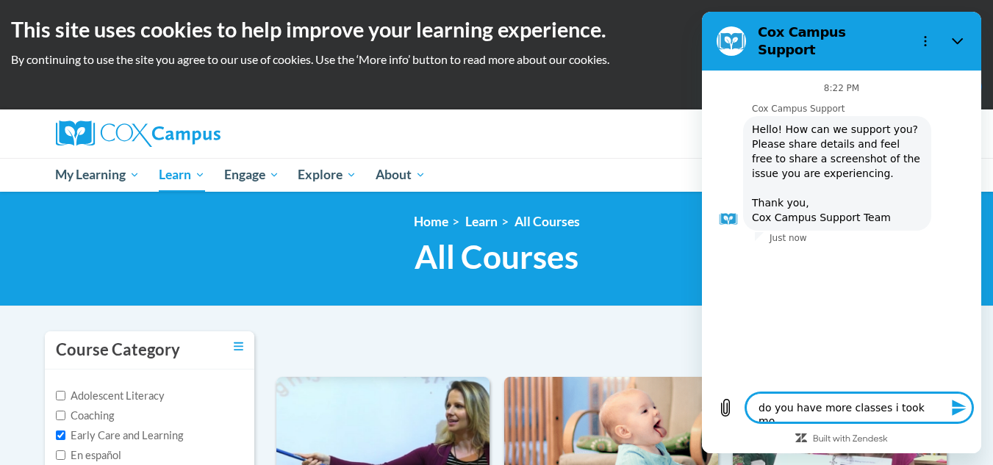
type textarea "x"
type textarea "do you have more classes i took most"
type textarea "x"
type textarea "do you have more classes i took most"
type textarea "x"
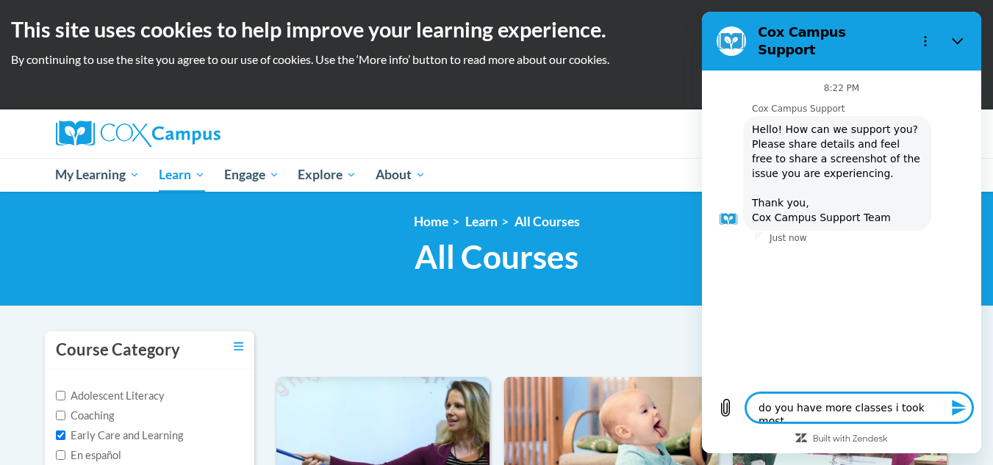
type textarea "do you have more classes i took most o"
type textarea "x"
type textarea "do you have more classes i took most of"
type textarea "x"
type textarea "do you have more classes i took most of"
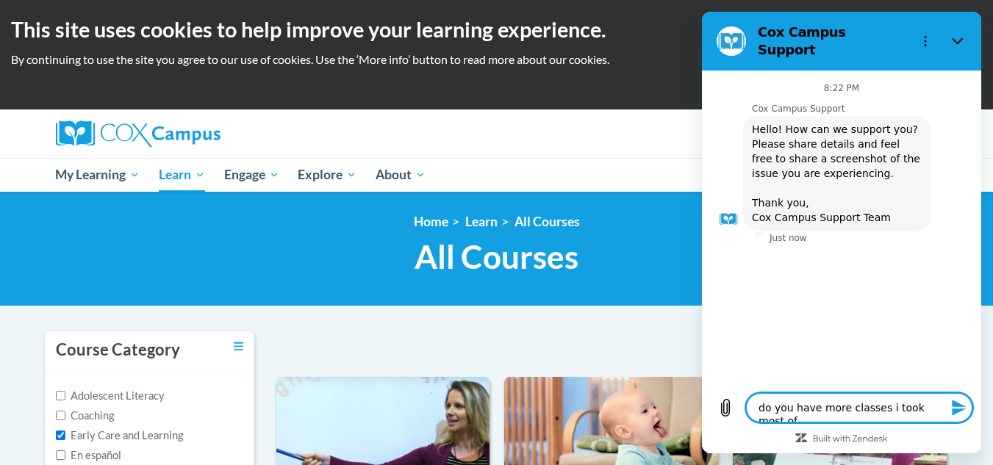
type textarea "x"
type textarea "do you have more classes i took most of t"
type textarea "x"
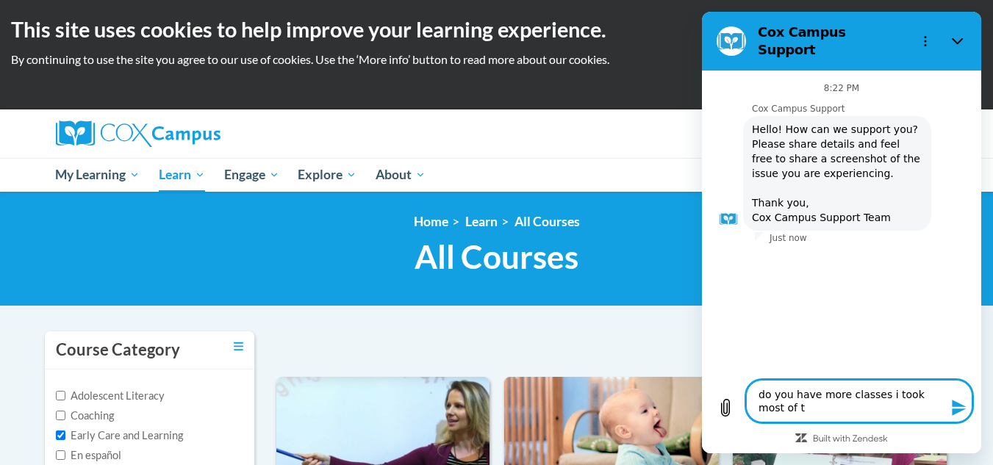
type textarea "do you have more classes i took most of th"
type textarea "x"
type textarea "do you have more classes i took most of the"
type textarea "x"
type textarea "do you have more classes i took most of the"
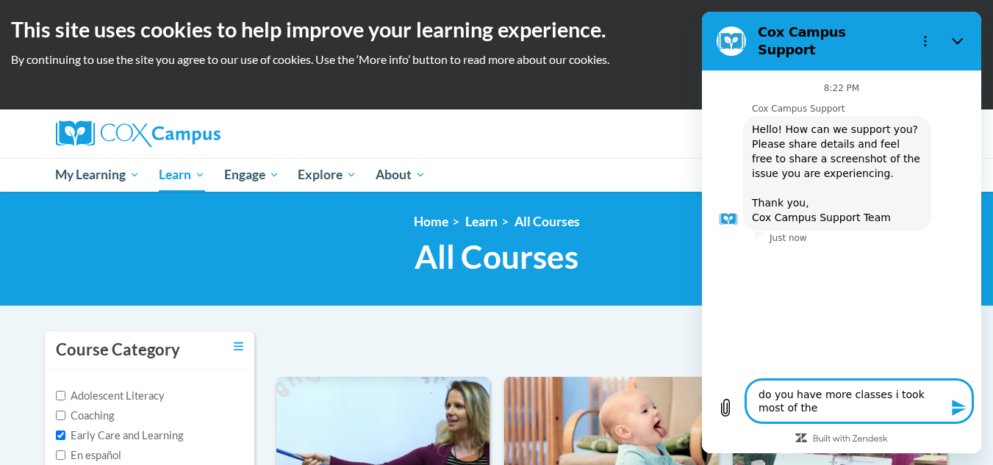
type textarea "x"
type textarea "do you have more classes i took most of the c"
type textarea "x"
type textarea "do you have more classes i took most of the cl"
type textarea "x"
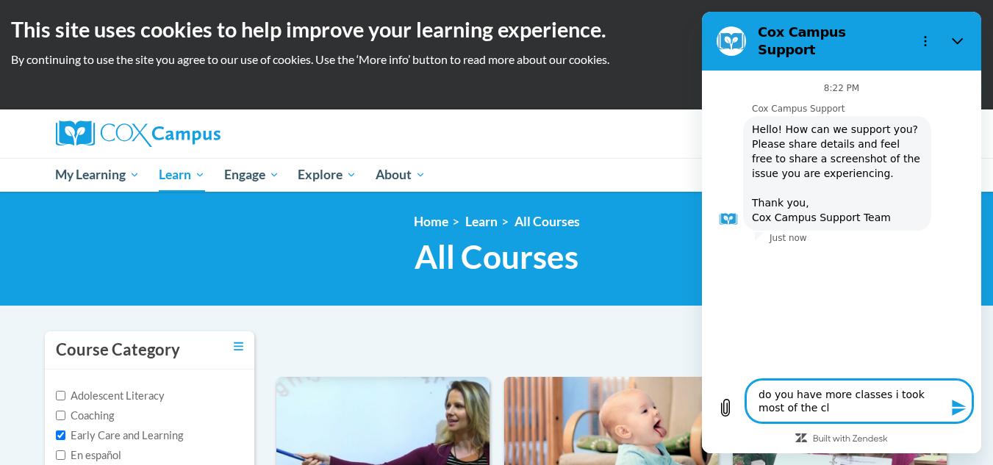
type textarea "do you have more classes i took most of the cla"
type textarea "x"
type textarea "do you have more classes i took most of the clas"
type textarea "x"
type textarea "do you have more classes i took most of the class"
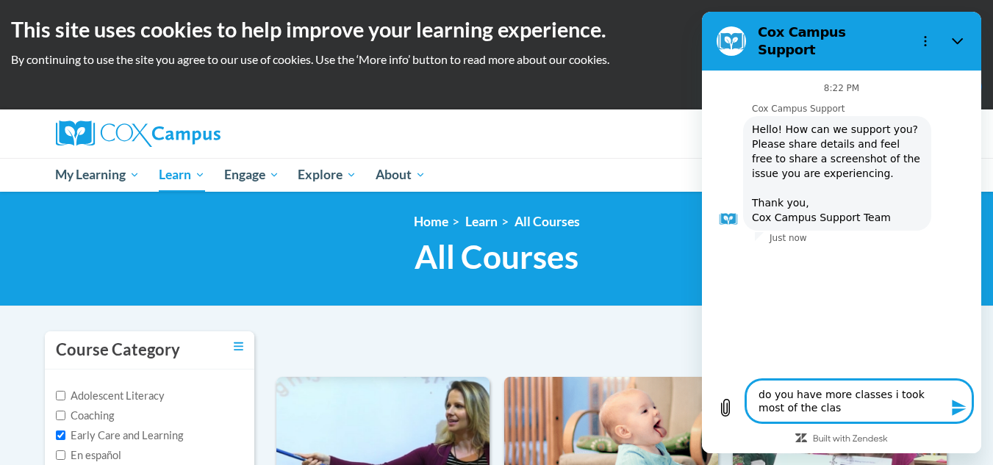
type textarea "x"
type textarea "do you have more classes i took most of the classe"
type textarea "x"
type textarea "do you have more classes i took most of the classes"
type textarea "x"
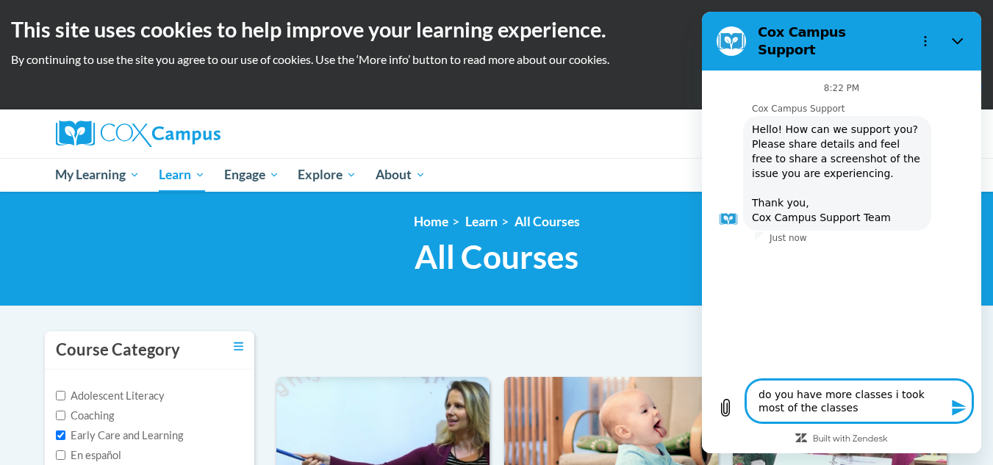
type textarea "do you have more classes i took most of the classes"
click at [953, 405] on icon "Send message" at bounding box center [959, 408] width 14 height 16
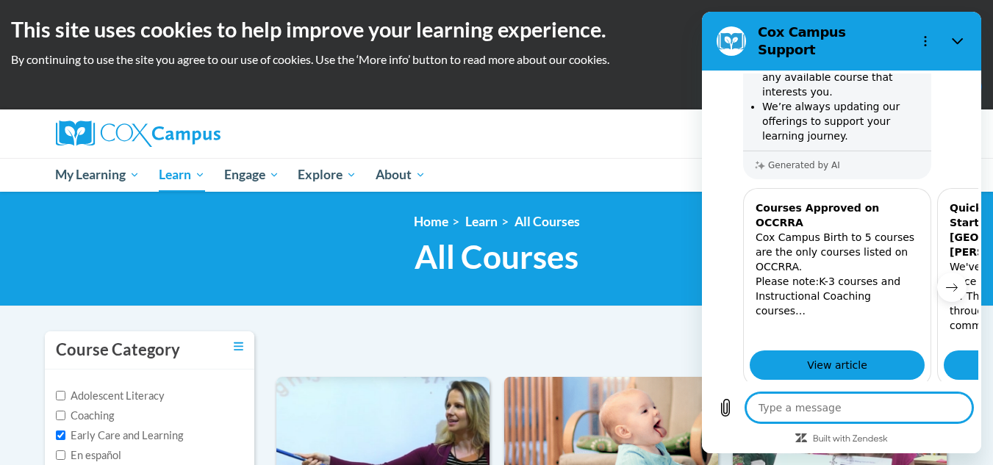
scroll to position [367, 0]
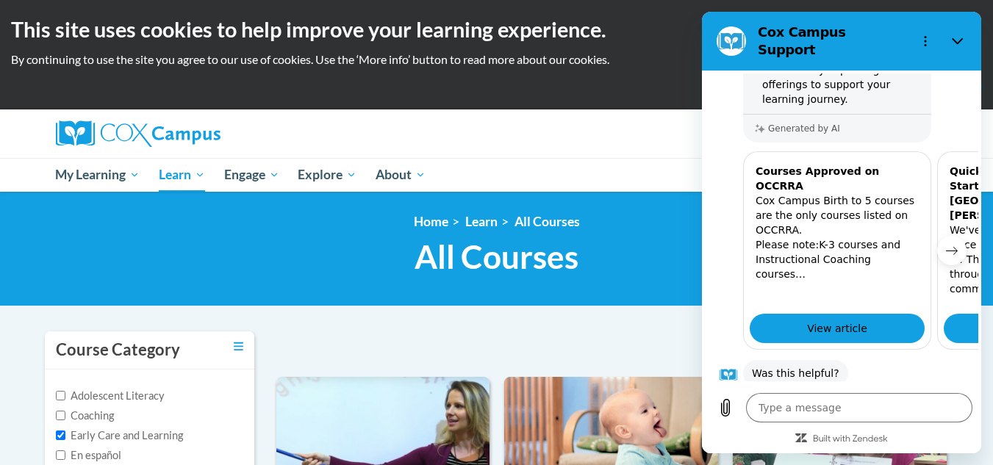
click at [894, 406] on button "Yes" at bounding box center [901, 420] width 40 height 28
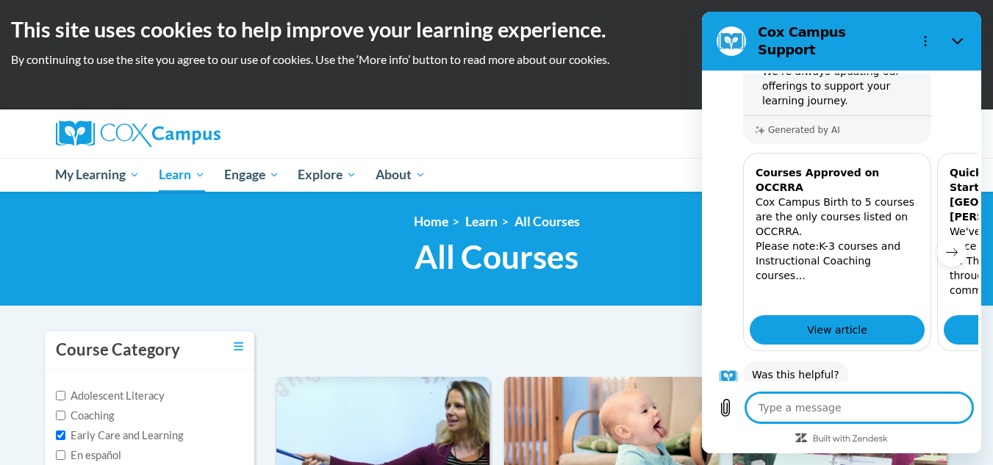
type textarea "x"
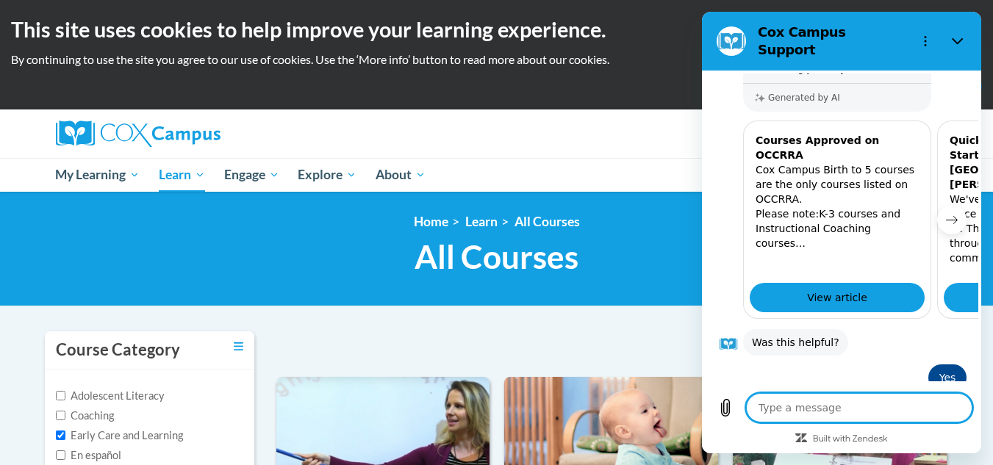
scroll to position [396, 0]
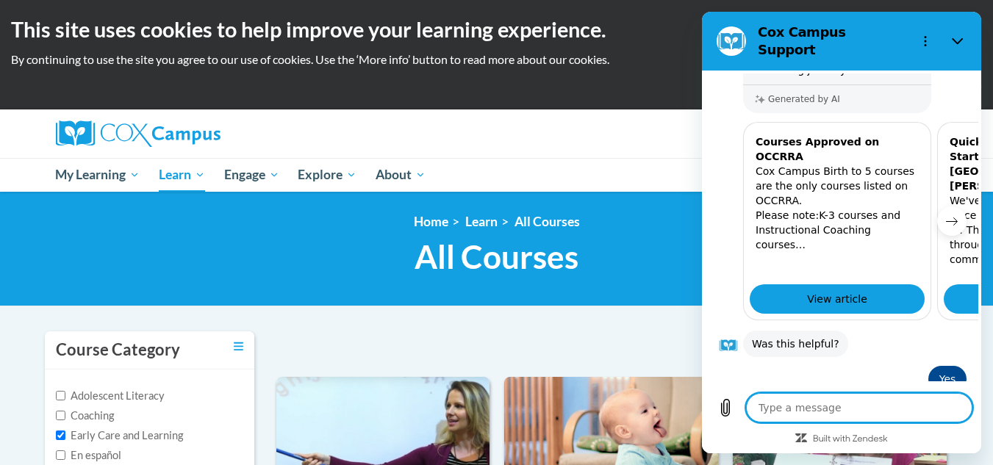
click at [817, 409] on textarea at bounding box center [859, 407] width 226 height 29
type textarea "t"
type textarea "x"
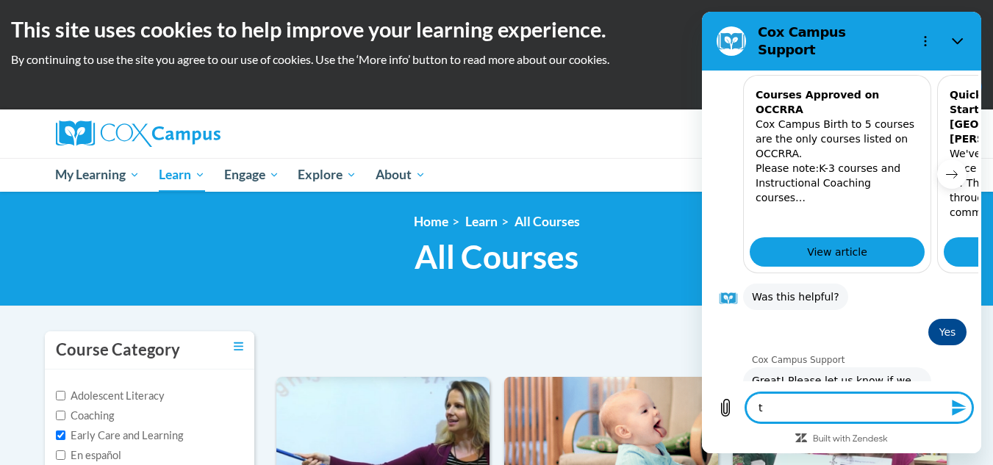
type textarea "th"
type textarea "x"
type textarea "tha"
type textarea "x"
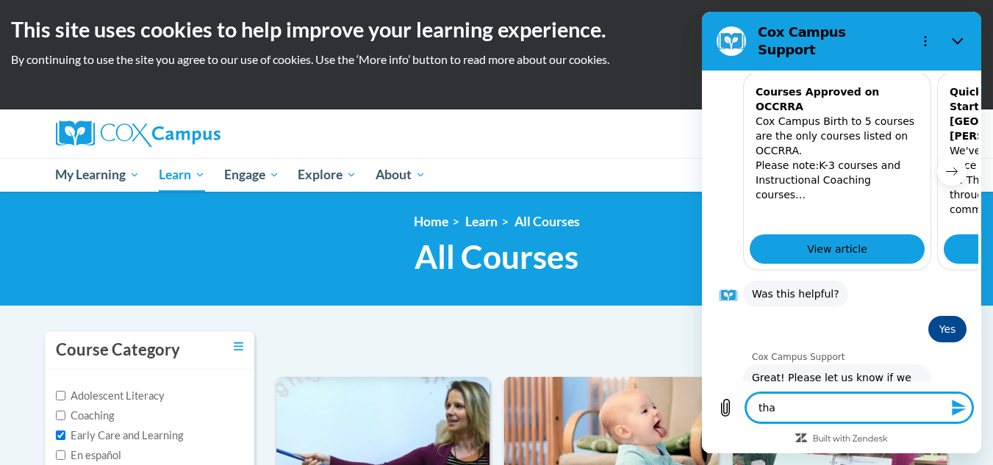
type textarea "than"
type textarea "x"
type textarea "thank"
type textarea "x"
type textarea "thanks"
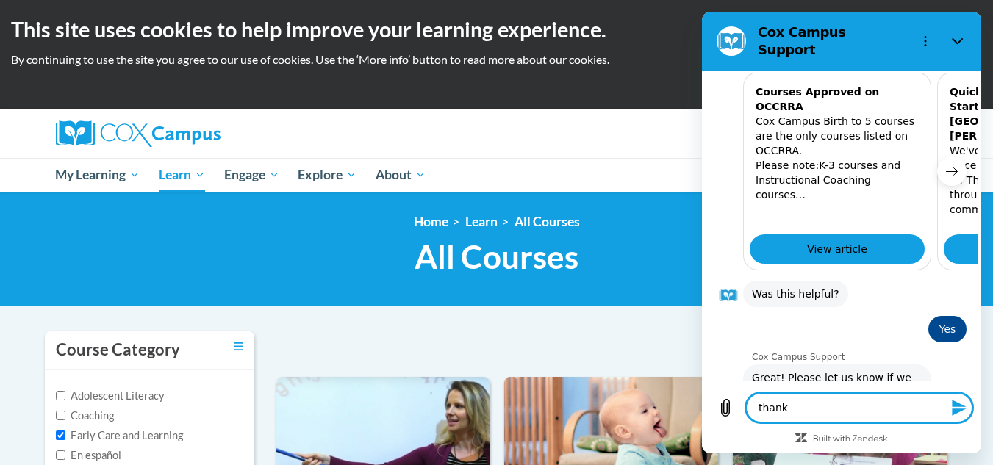
type textarea "x"
type textarea "thanks"
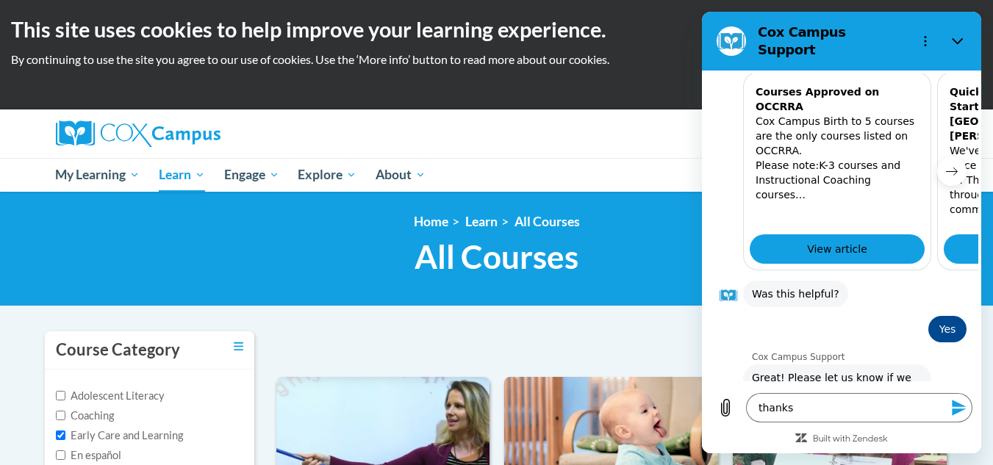
click at [947, 402] on button "Send message" at bounding box center [957, 407] width 29 height 29
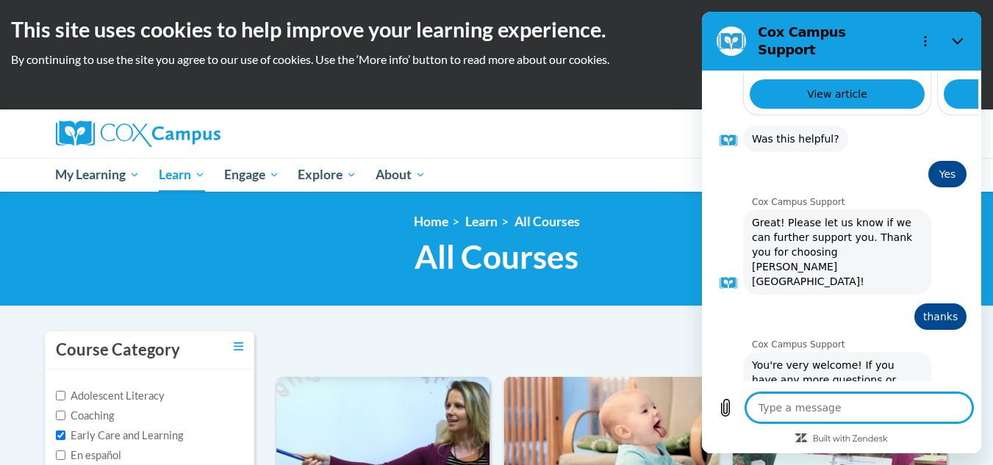
scroll to position [604, 0]
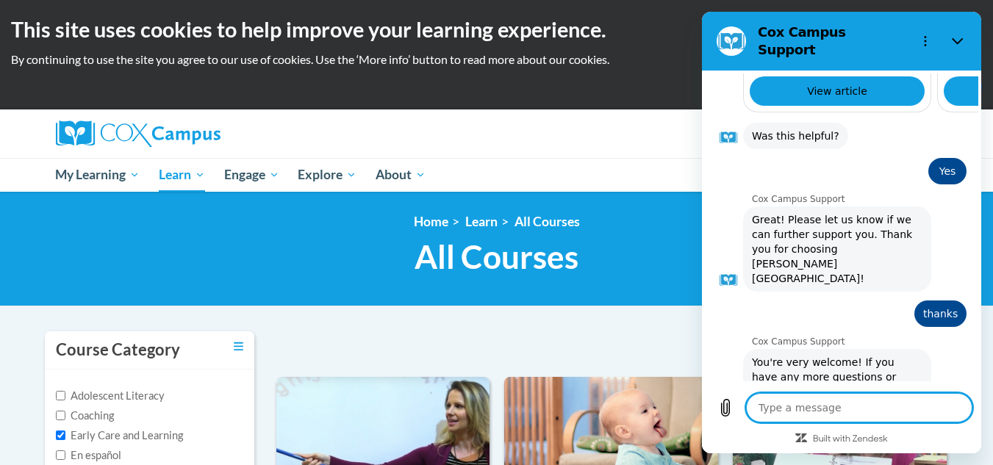
click at [616, 165] on ul "My Learning My Learning My Course Progress Certificates My Action Plans Group D…" at bounding box center [457, 175] width 822 height 34
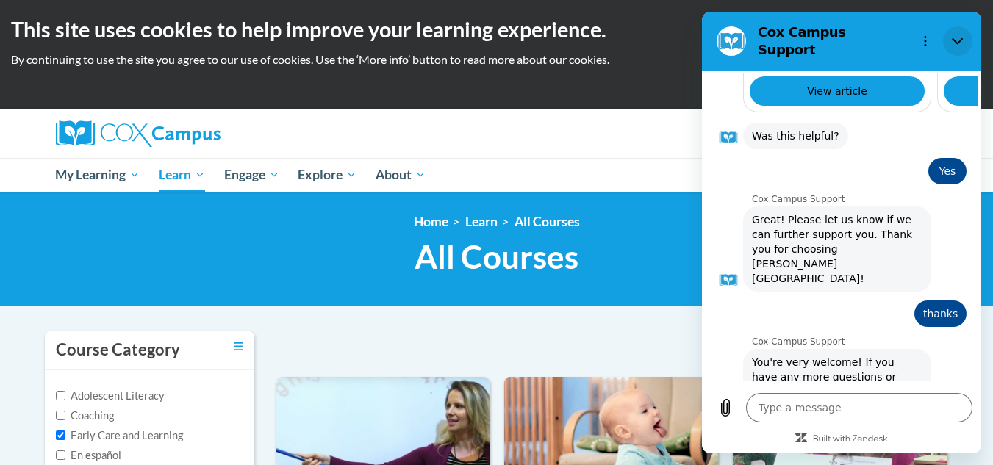
click at [951, 34] on button "Close" at bounding box center [957, 40] width 29 height 29
type textarea "x"
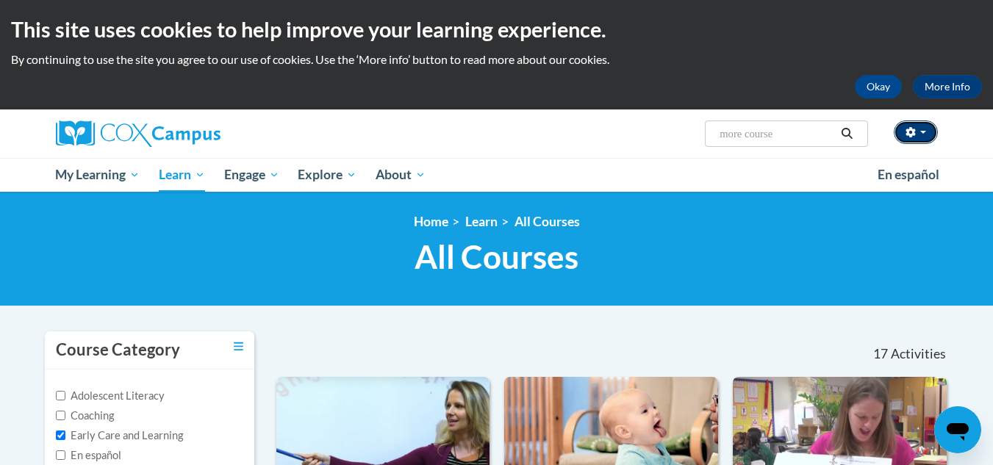
click at [924, 129] on button "button" at bounding box center [916, 133] width 44 height 24
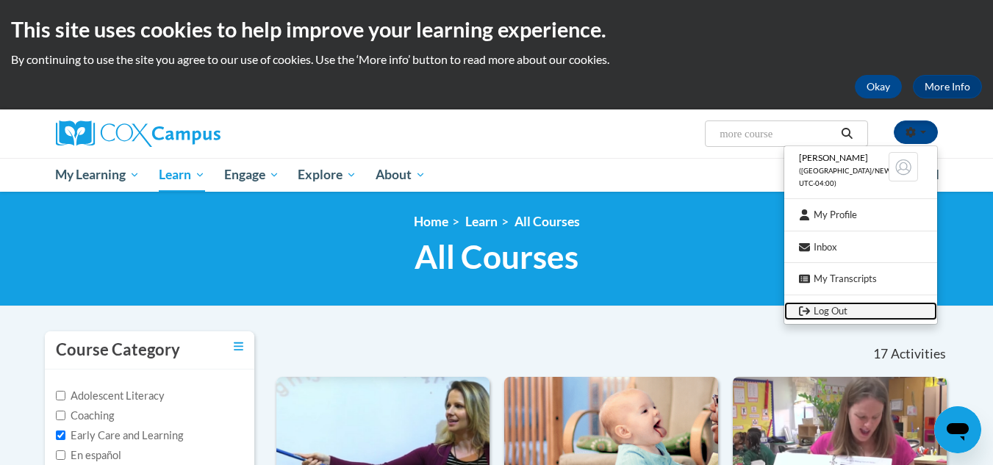
click at [817, 308] on link "Log Out" at bounding box center [860, 311] width 153 height 18
